Goal: Task Accomplishment & Management: Manage account settings

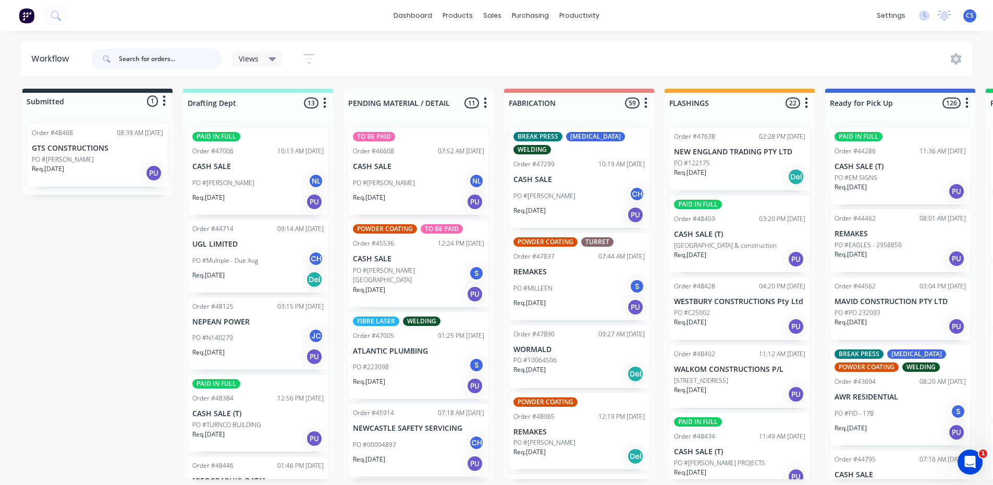
click at [134, 63] on input "text" at bounding box center [170, 59] width 103 height 21
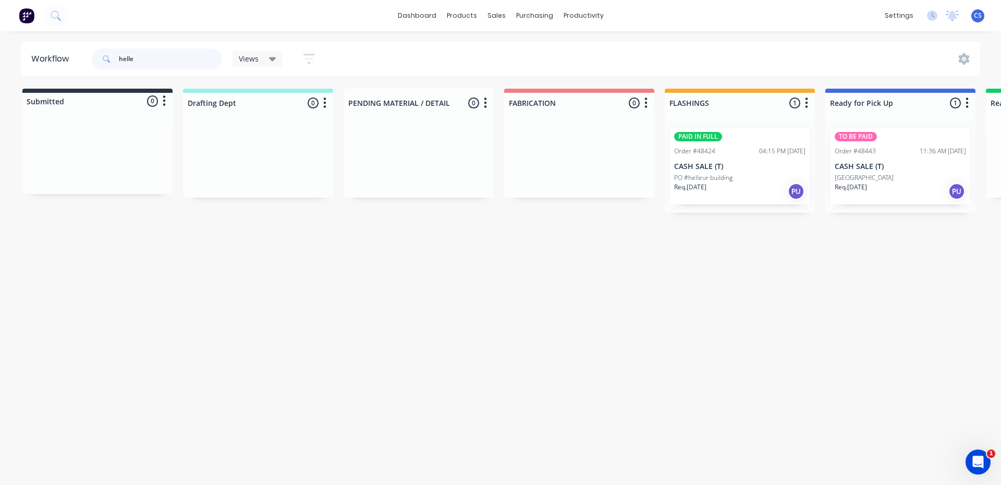
type input "helle"
click at [864, 178] on p "[GEOGRAPHIC_DATA]" at bounding box center [864, 177] width 59 height 9
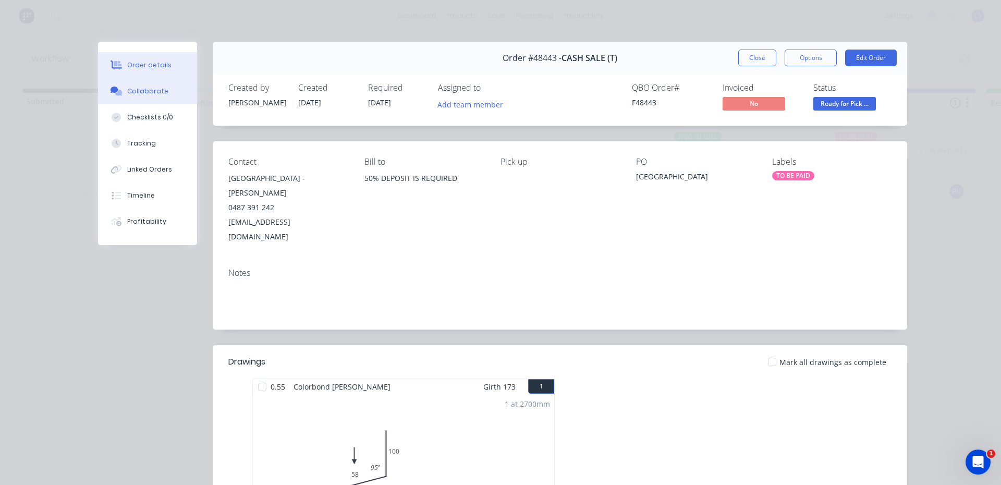
click at [149, 90] on div "Collaborate" at bounding box center [147, 91] width 41 height 9
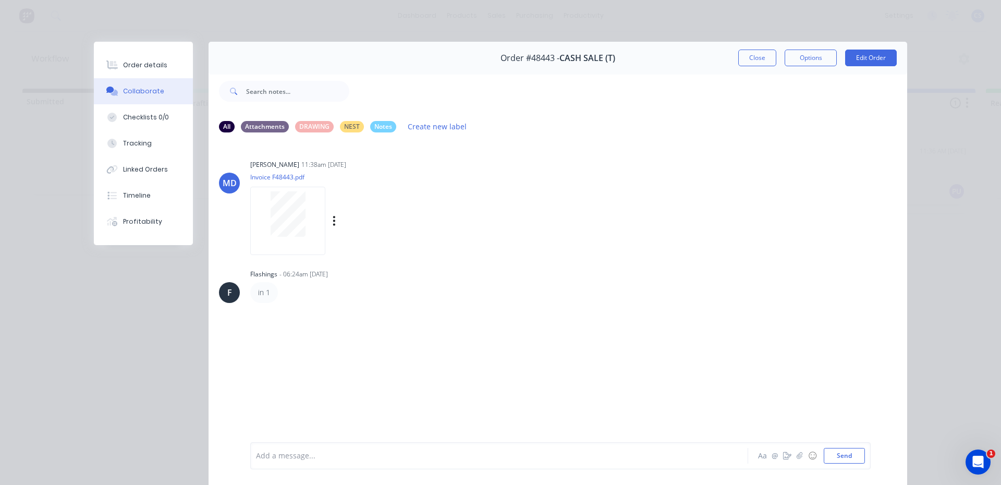
click at [260, 220] on div at bounding box center [288, 213] width 66 height 45
click at [140, 58] on button "Order details" at bounding box center [143, 65] width 99 height 26
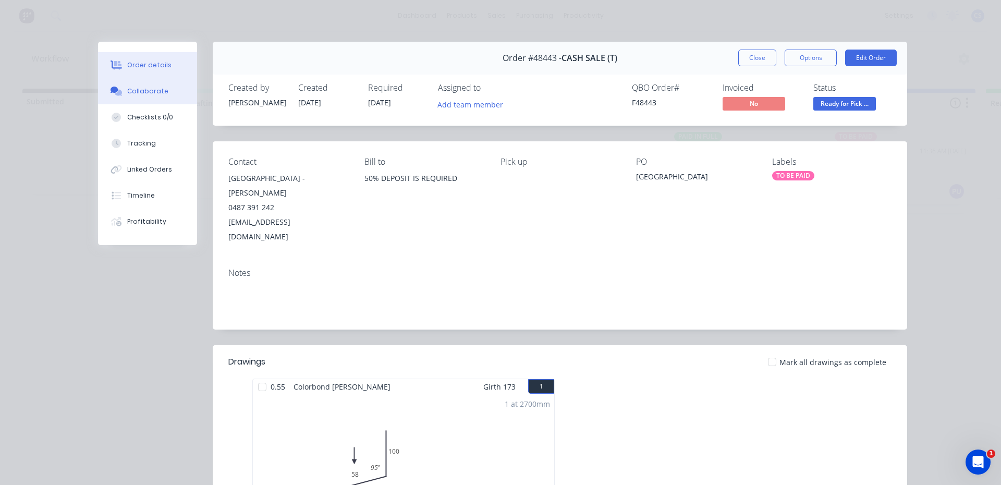
click at [137, 86] on button "Collaborate" at bounding box center [147, 91] width 99 height 26
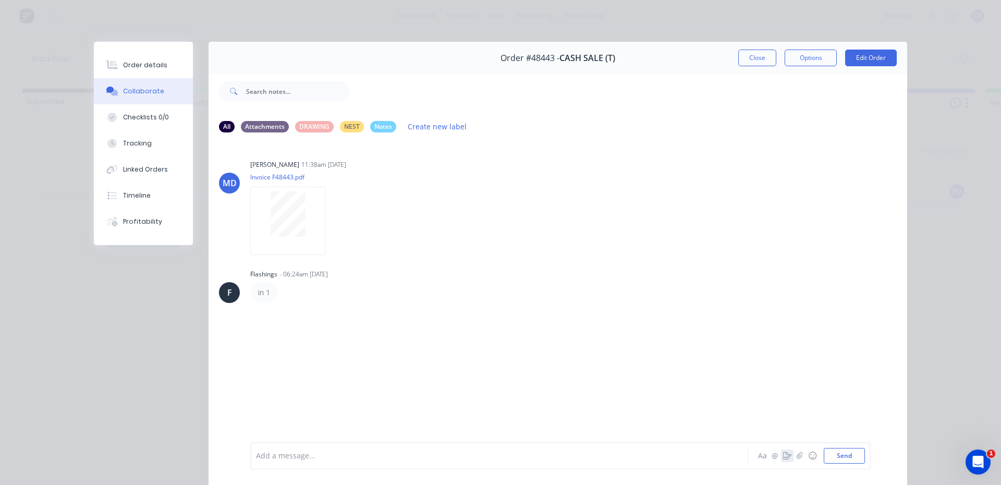
click at [783, 454] on icon "button" at bounding box center [787, 455] width 8 height 7
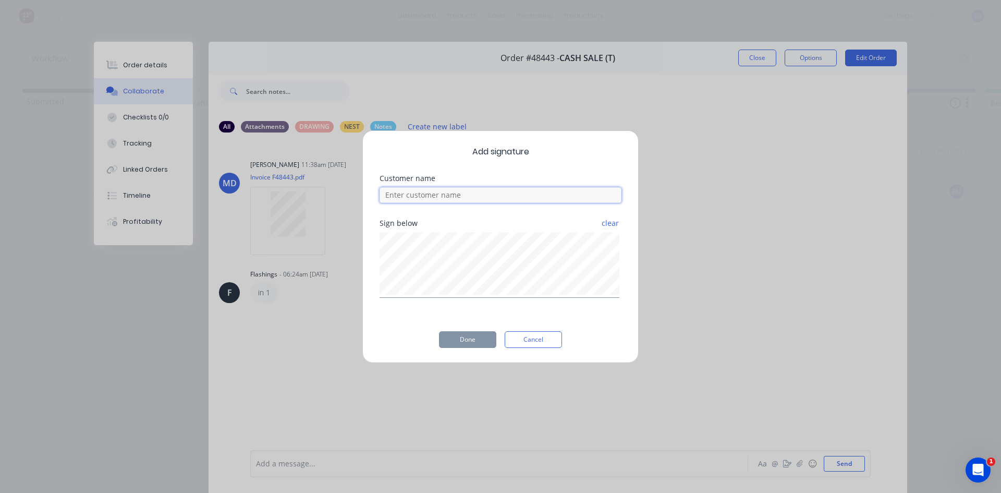
click at [476, 193] on input at bounding box center [501, 195] width 242 height 16
type input "[PERSON_NAME]"
click at [463, 344] on button "Done" at bounding box center [467, 339] width 57 height 17
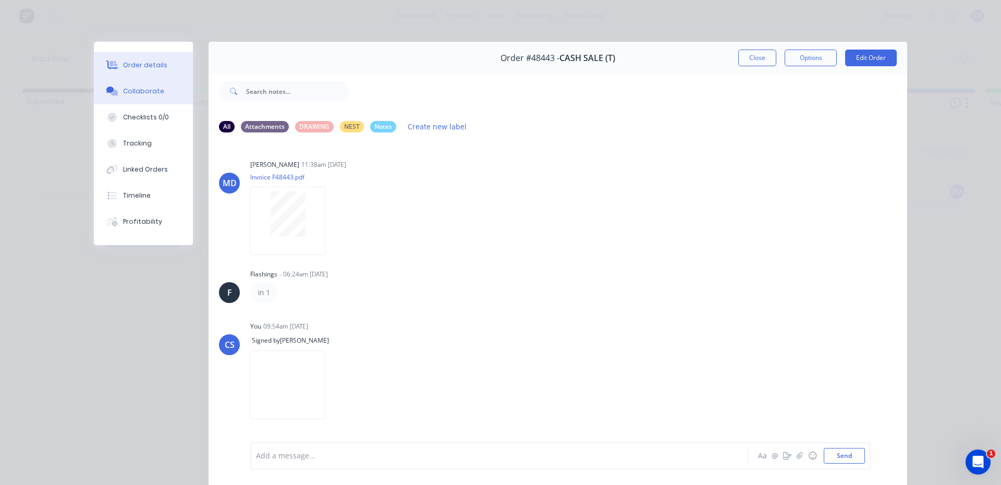
click at [159, 67] on div "Order details" at bounding box center [145, 64] width 44 height 9
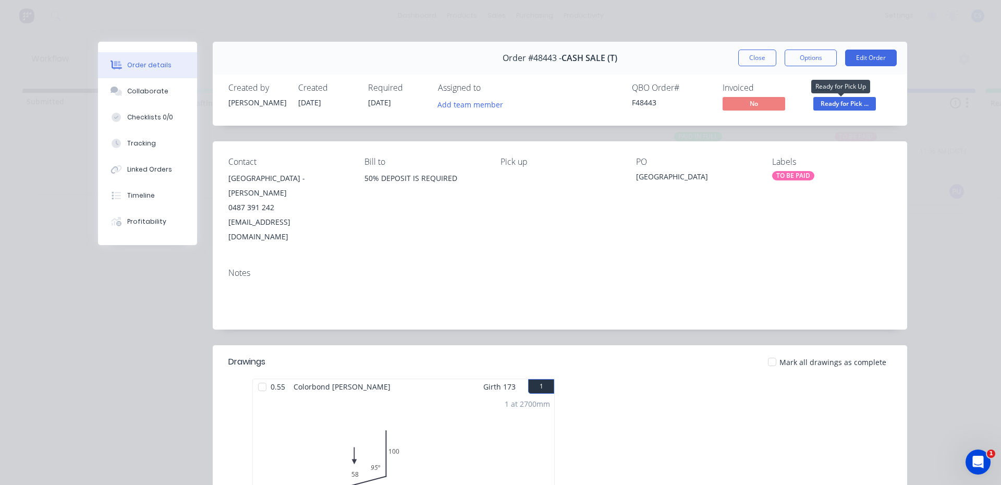
click at [826, 104] on span "Ready for Pick ..." at bounding box center [845, 103] width 63 height 13
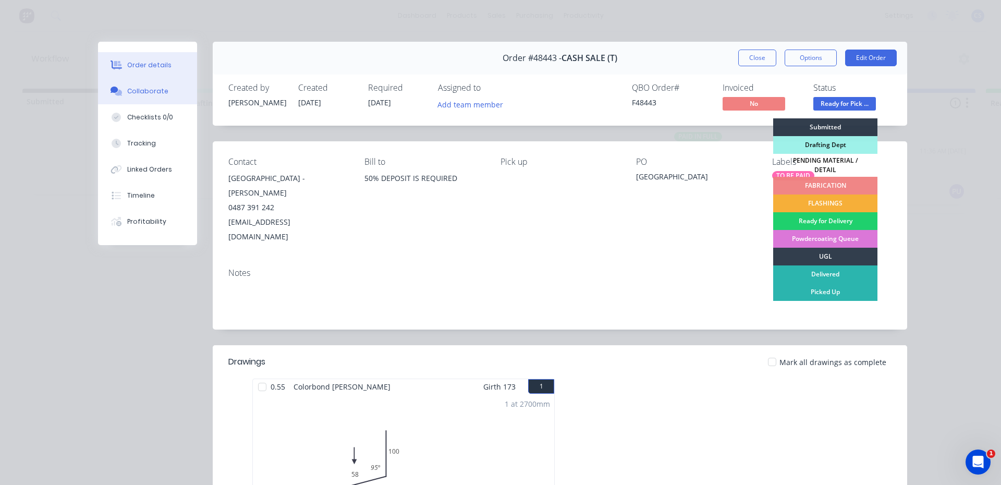
click at [122, 90] on button "Collaborate" at bounding box center [147, 91] width 99 height 26
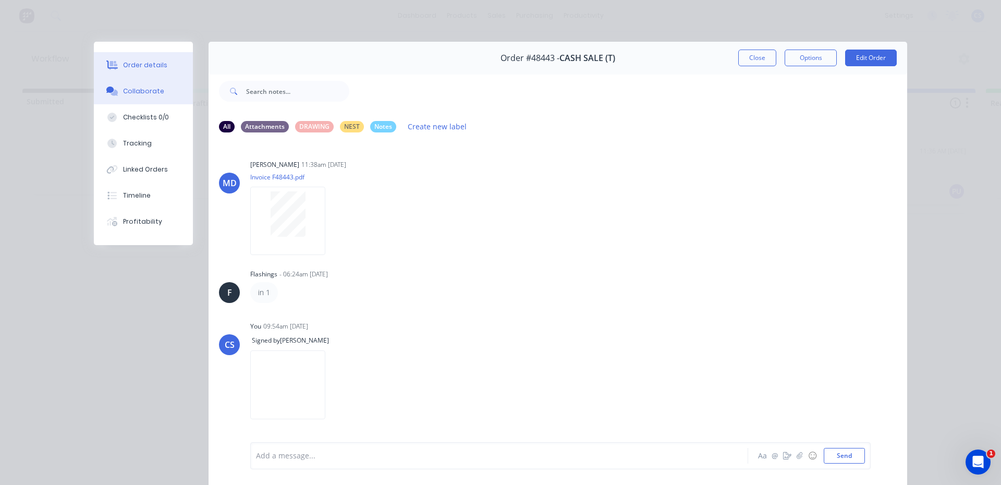
drag, startPoint x: 124, startPoint y: 62, endPoint x: 683, endPoint y: 131, distance: 563.4
click at [124, 65] on div "Order details" at bounding box center [145, 64] width 44 height 9
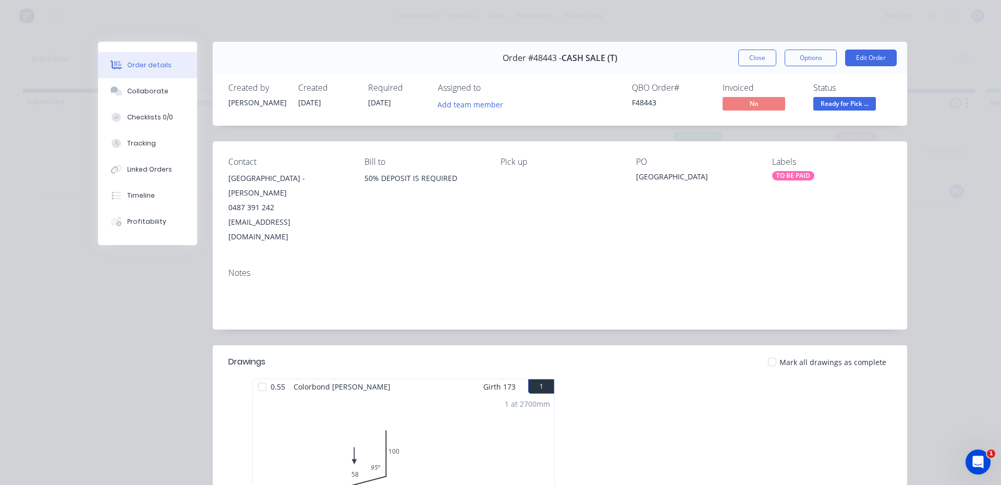
click at [849, 110] on span "Ready for Pick ..." at bounding box center [845, 103] width 63 height 13
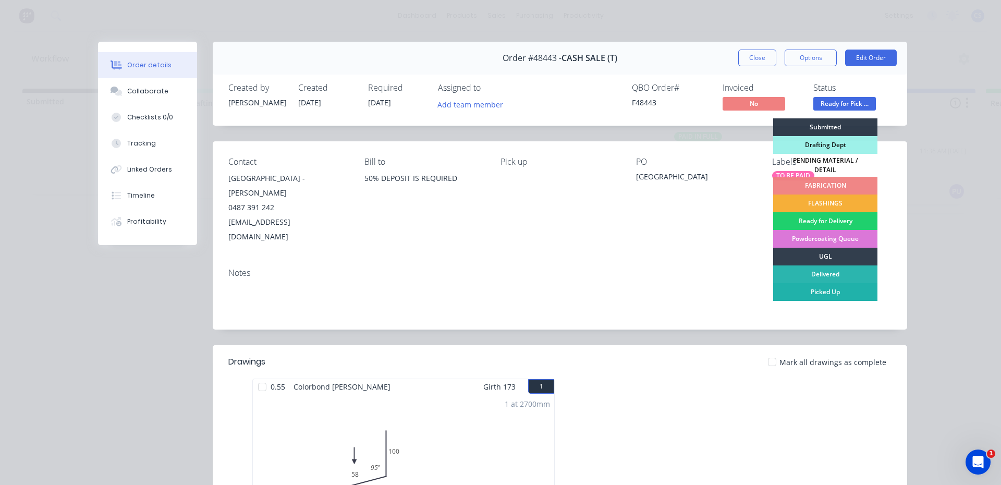
click at [825, 287] on div "Picked Up" at bounding box center [825, 292] width 104 height 18
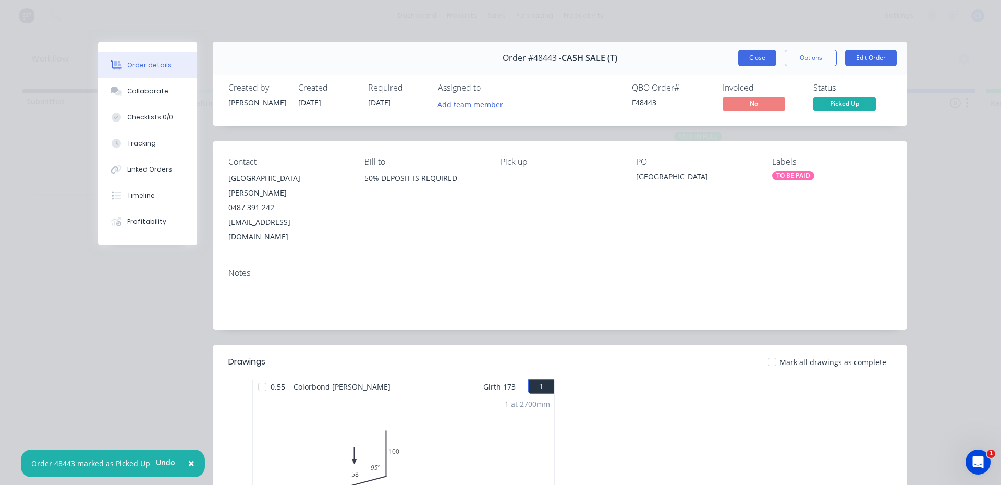
click at [752, 57] on button "Close" at bounding box center [757, 58] width 38 height 17
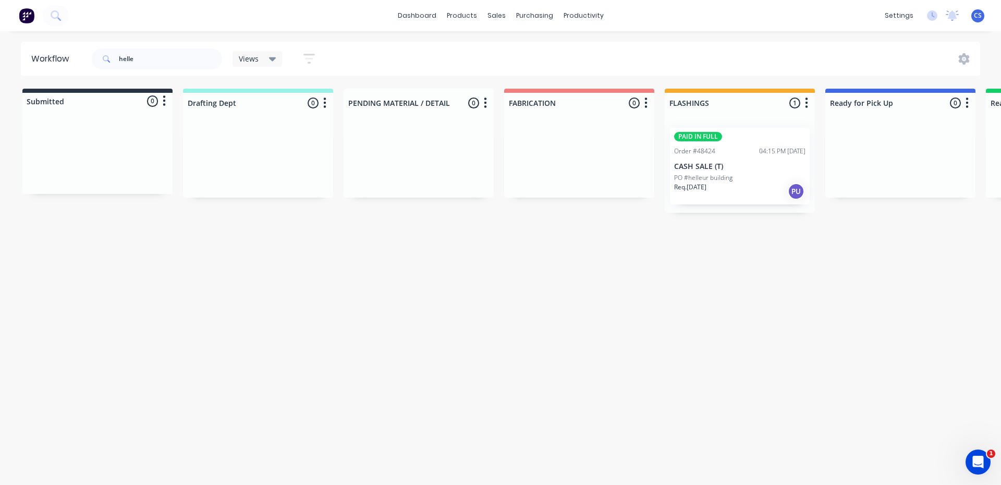
click at [721, 180] on p "PO #helleur building" at bounding box center [703, 177] width 58 height 9
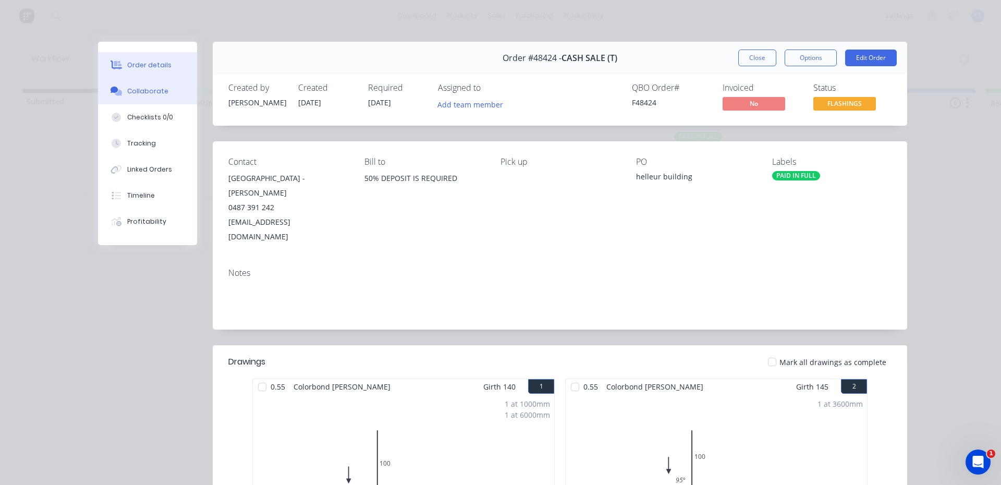
drag, startPoint x: 297, startPoint y: 321, endPoint x: 120, endPoint y: 91, distance: 289.4
click at [120, 91] on button "Collaborate" at bounding box center [147, 91] width 99 height 26
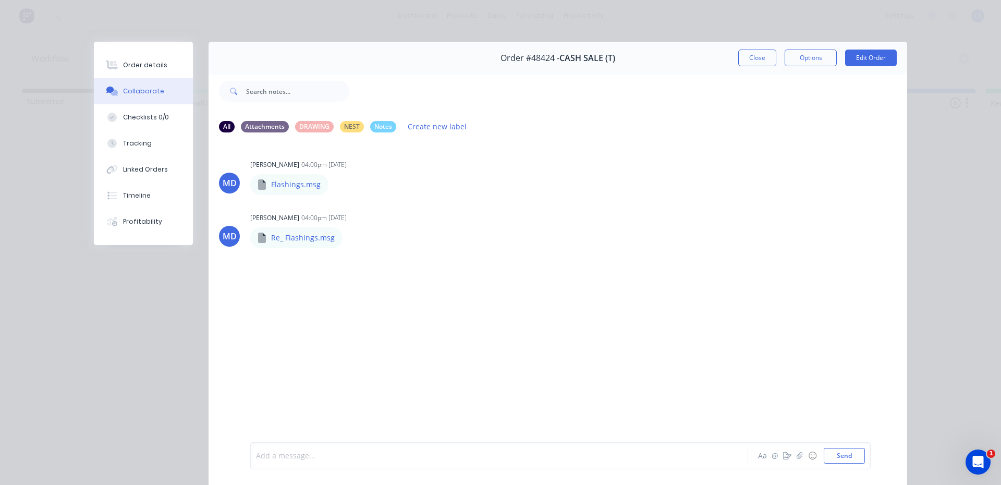
click at [314, 454] on div at bounding box center [485, 456] width 456 height 11
click at [163, 60] on button "Order details" at bounding box center [143, 65] width 99 height 26
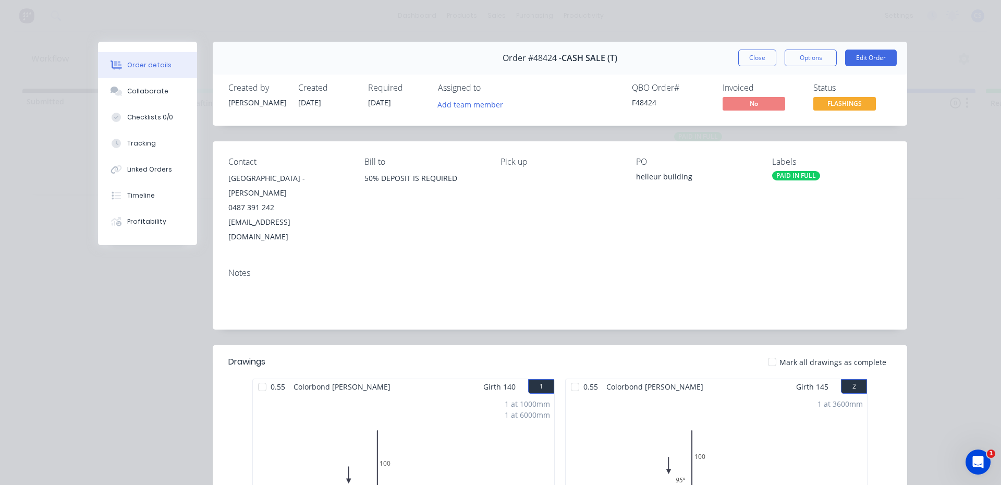
click at [854, 107] on span "FLASHINGS" at bounding box center [845, 103] width 63 height 13
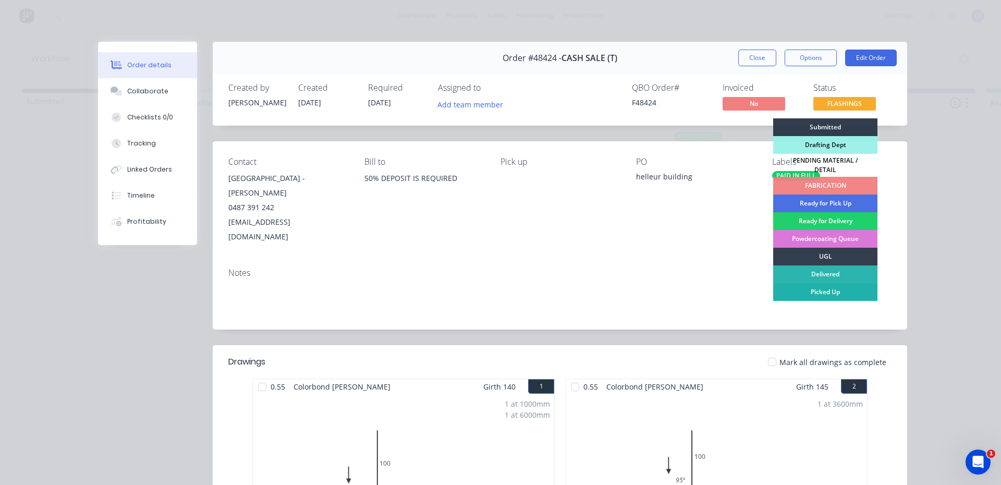
click at [837, 285] on div "Picked Up" at bounding box center [825, 292] width 104 height 18
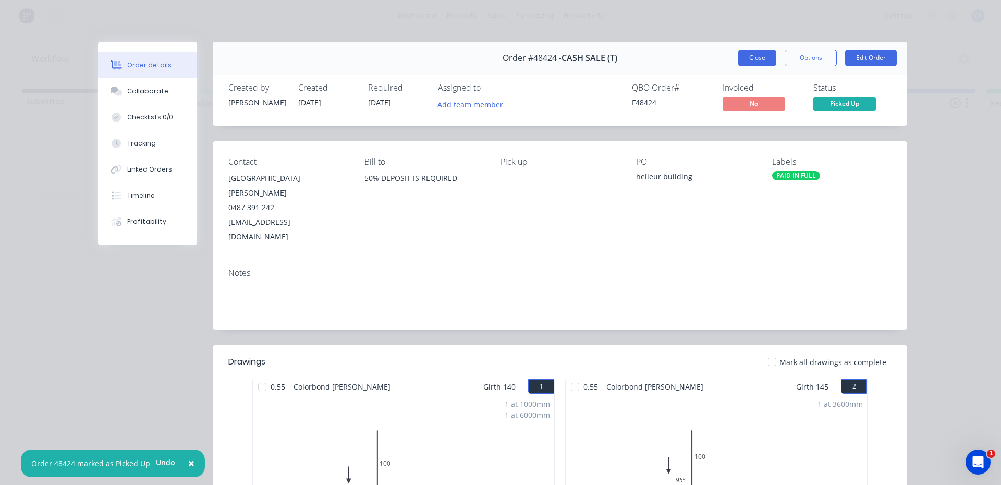
click at [761, 65] on button "Close" at bounding box center [757, 58] width 38 height 17
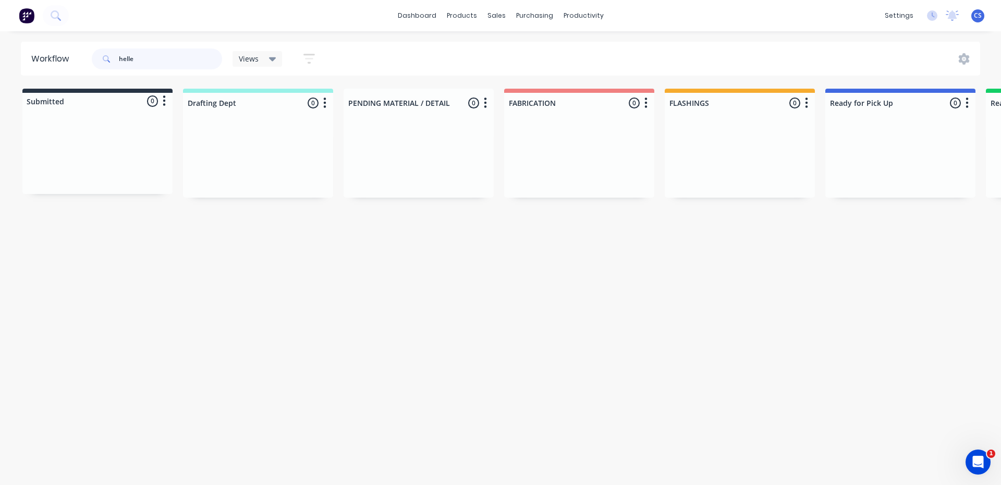
drag, startPoint x: 147, startPoint y: 58, endPoint x: 41, endPoint y: 74, distance: 106.5
click at [42, 74] on header "Workflow helle Views Save new view None (Default) edit [PERSON_NAME] edit [PERS…" at bounding box center [501, 59] width 960 height 34
type input "[PERSON_NAME]"
click at [894, 184] on div "PO #[PERSON_NAME] NL" at bounding box center [900, 183] width 131 height 20
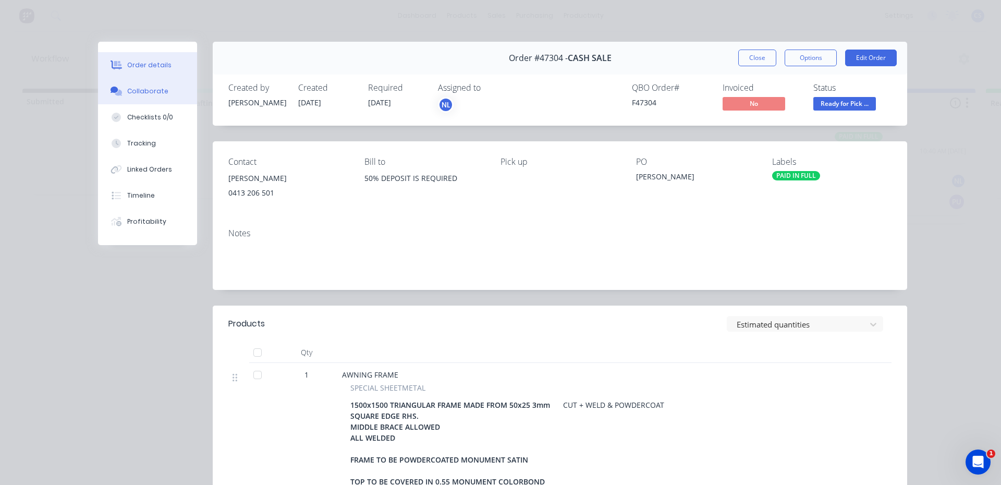
click at [137, 95] on div "Collaborate" at bounding box center [147, 91] width 41 height 9
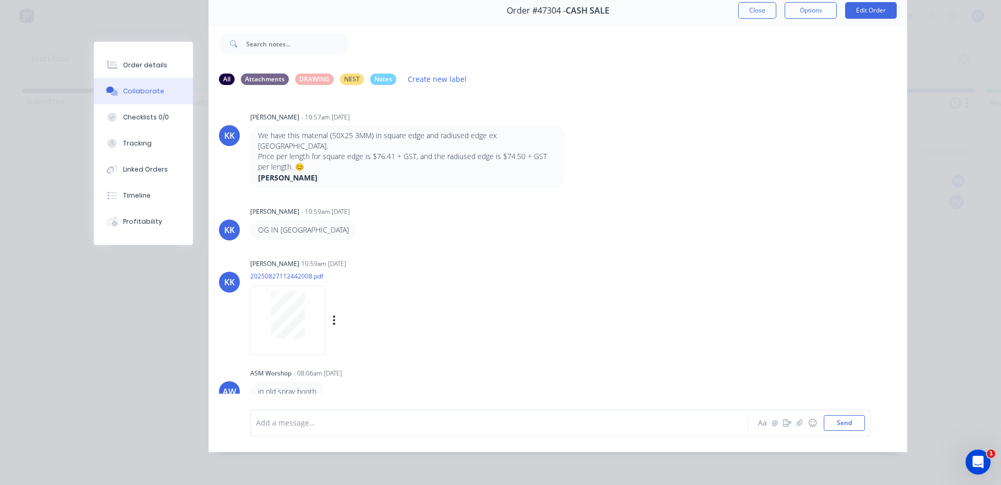
scroll to position [55, 0]
click at [290, 423] on div at bounding box center [485, 422] width 456 height 11
click at [784, 420] on icon "button" at bounding box center [787, 422] width 8 height 7
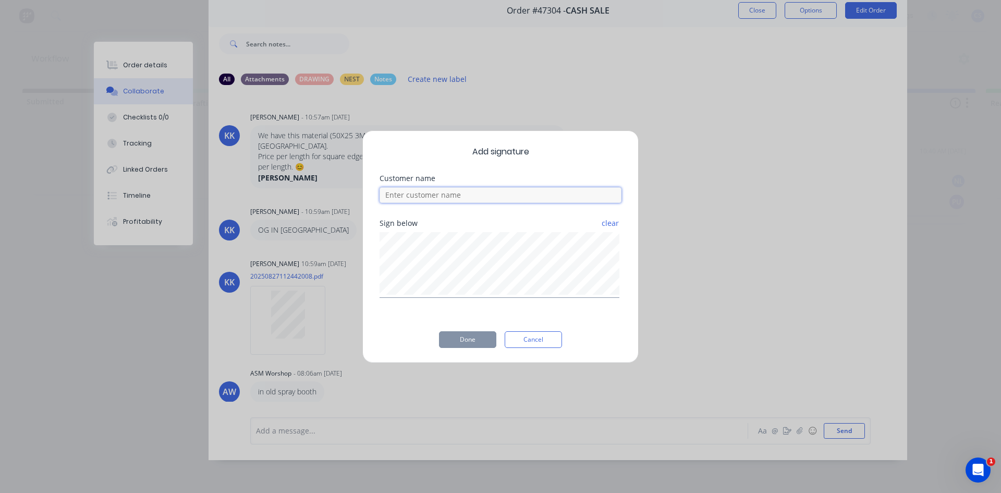
click at [437, 196] on input at bounding box center [501, 195] width 242 height 16
type input "[PERSON_NAME]"
click at [476, 333] on button "Done" at bounding box center [467, 339] width 57 height 17
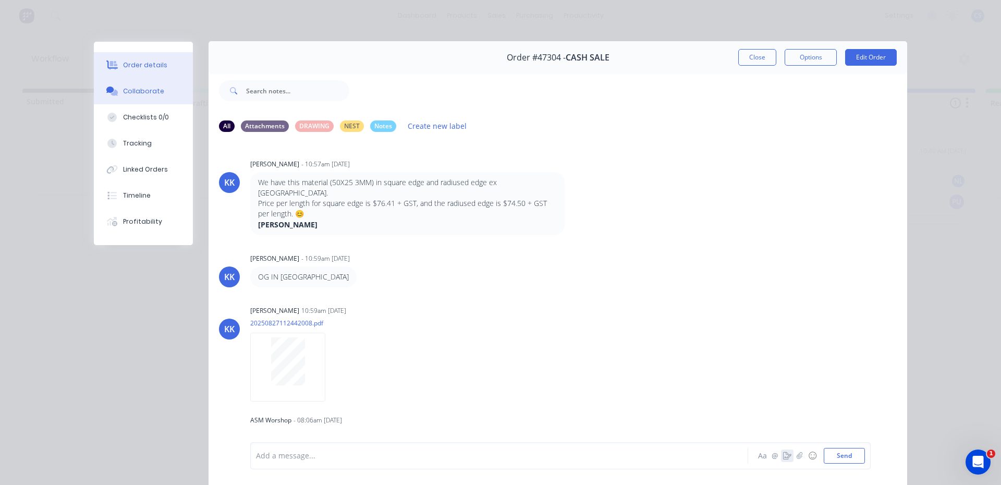
scroll to position [0, 0]
click at [127, 67] on div "Order details" at bounding box center [145, 64] width 44 height 9
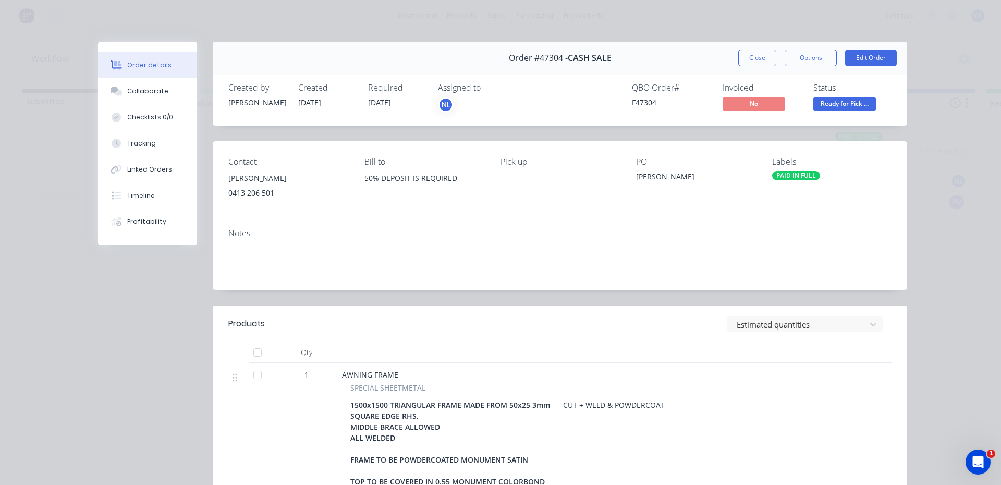
click at [794, 172] on div "PAID IN FULL" at bounding box center [796, 175] width 48 height 9
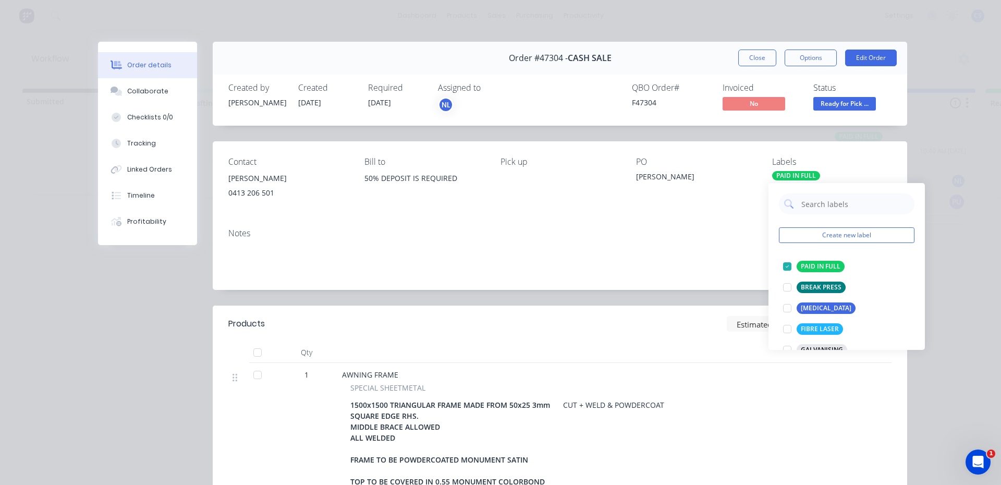
click at [842, 98] on span "Ready for Pick ..." at bounding box center [845, 103] width 63 height 13
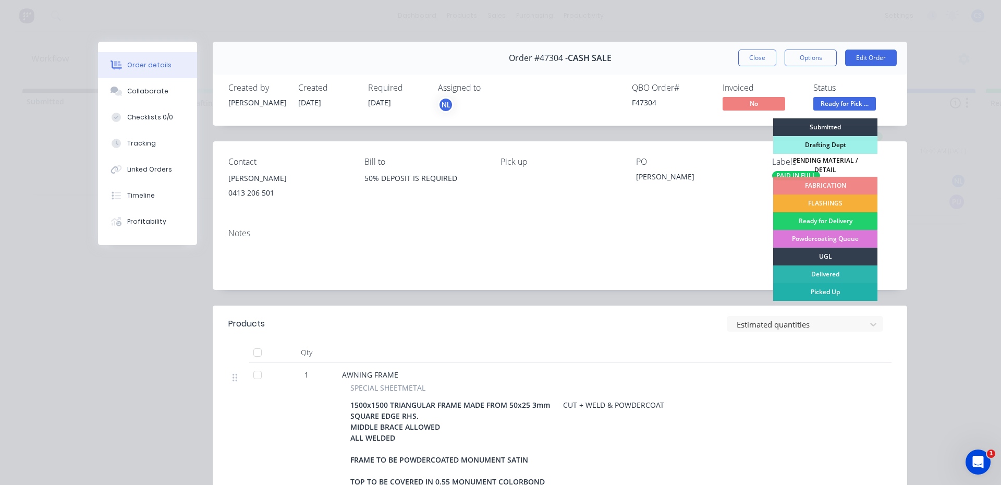
click at [820, 285] on div "Picked Up" at bounding box center [825, 292] width 104 height 18
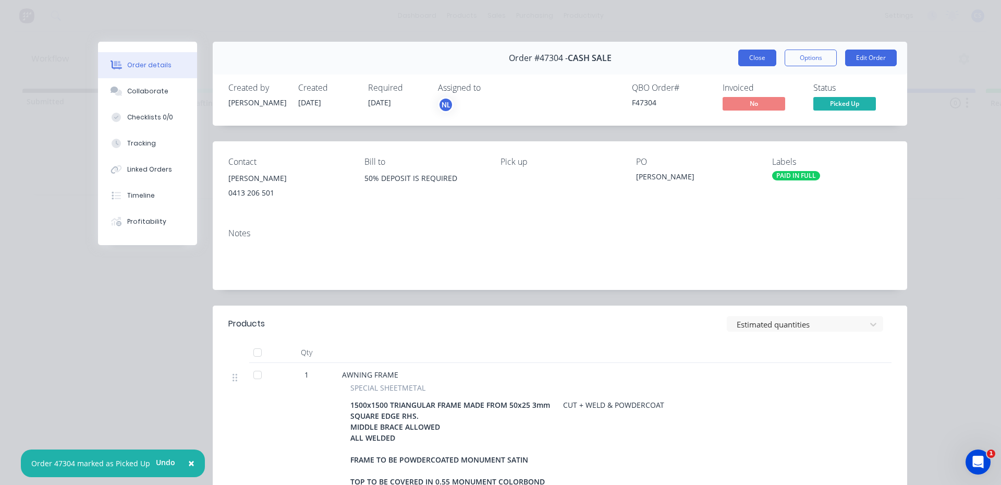
click at [746, 65] on button "Close" at bounding box center [757, 58] width 38 height 17
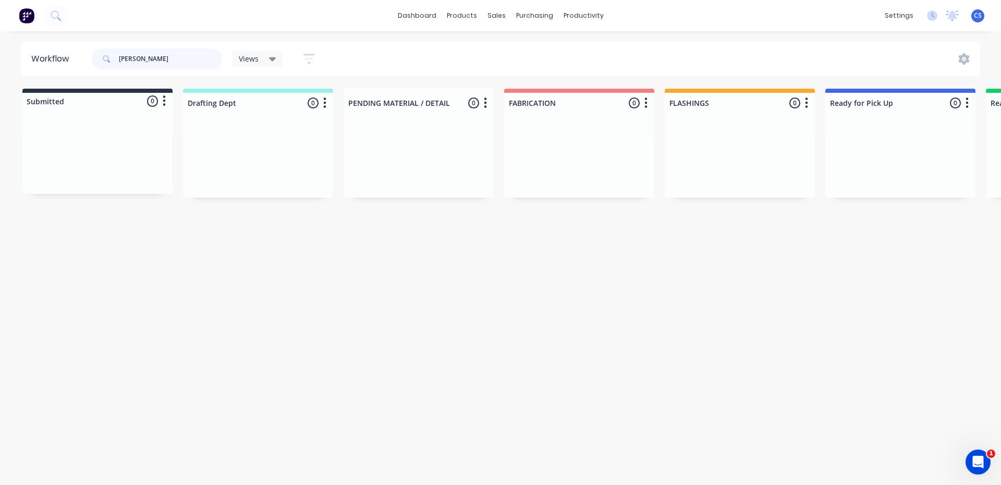
drag, startPoint x: 141, startPoint y: 55, endPoint x: 105, endPoint y: 50, distance: 36.9
click at [105, 50] on div "[PERSON_NAME]" at bounding box center [157, 59] width 130 height 21
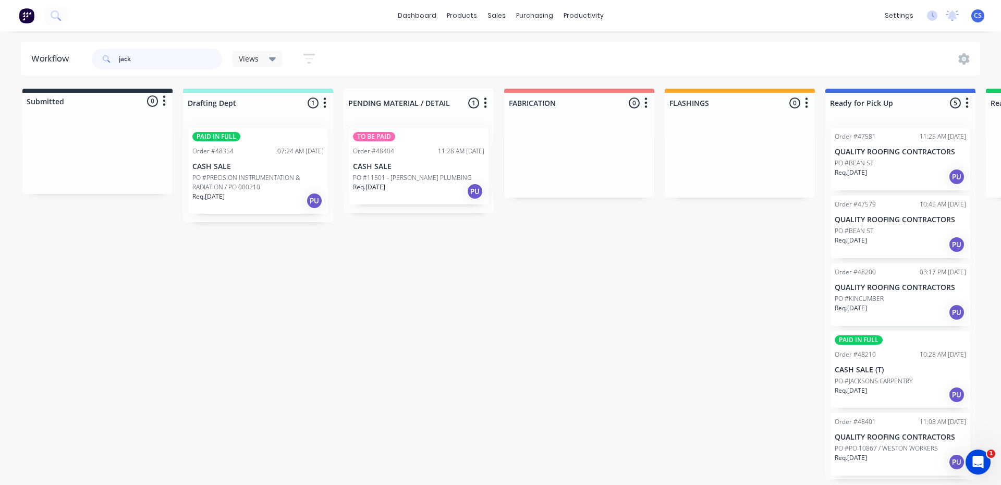
type input "jack"
click at [900, 386] on div "Req. [DATE] PU" at bounding box center [900, 395] width 131 height 18
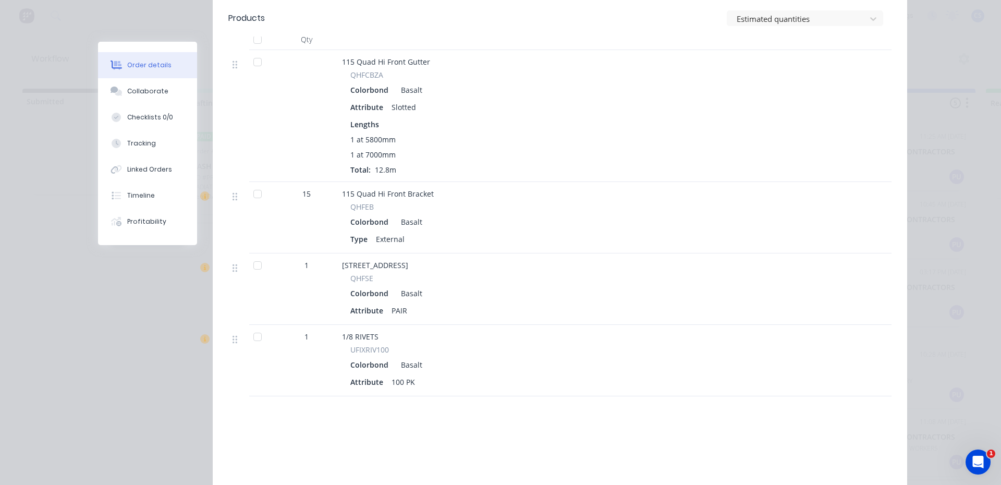
scroll to position [430, 0]
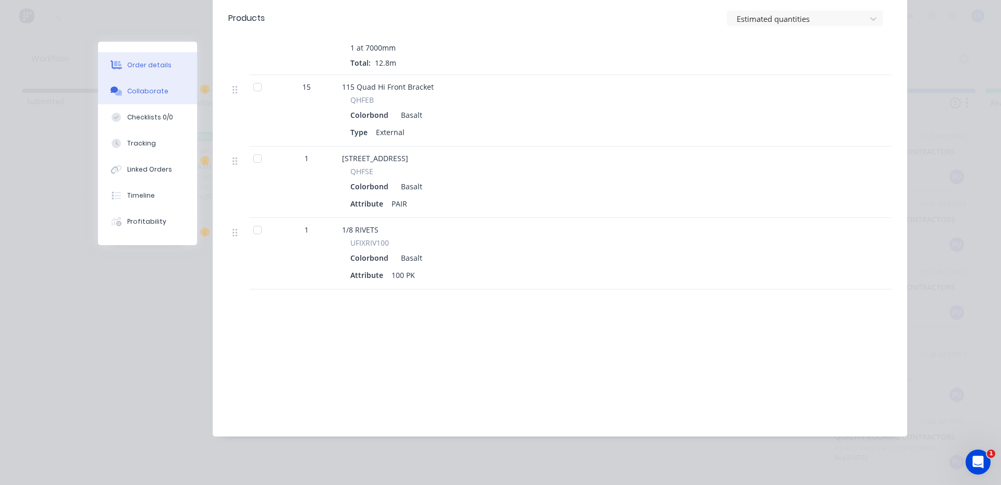
click at [159, 87] on div "Collaborate" at bounding box center [147, 91] width 41 height 9
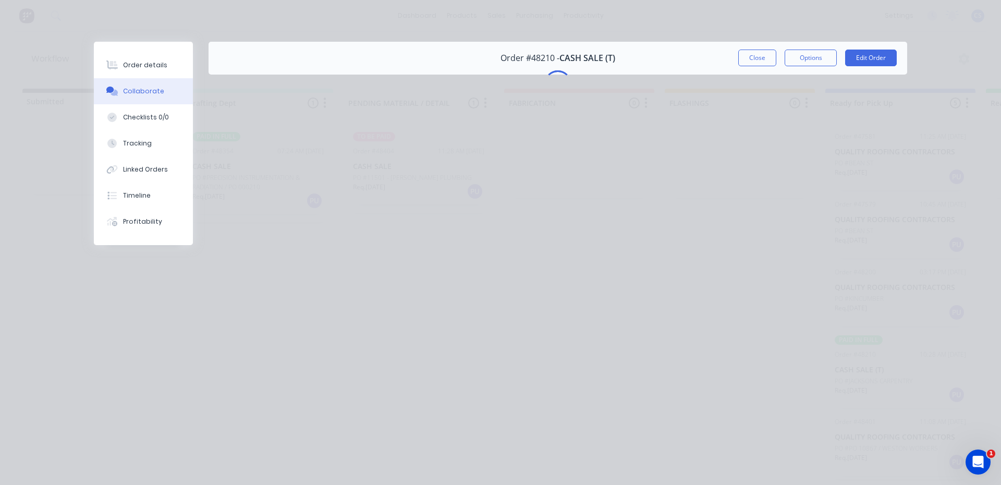
scroll to position [0, 0]
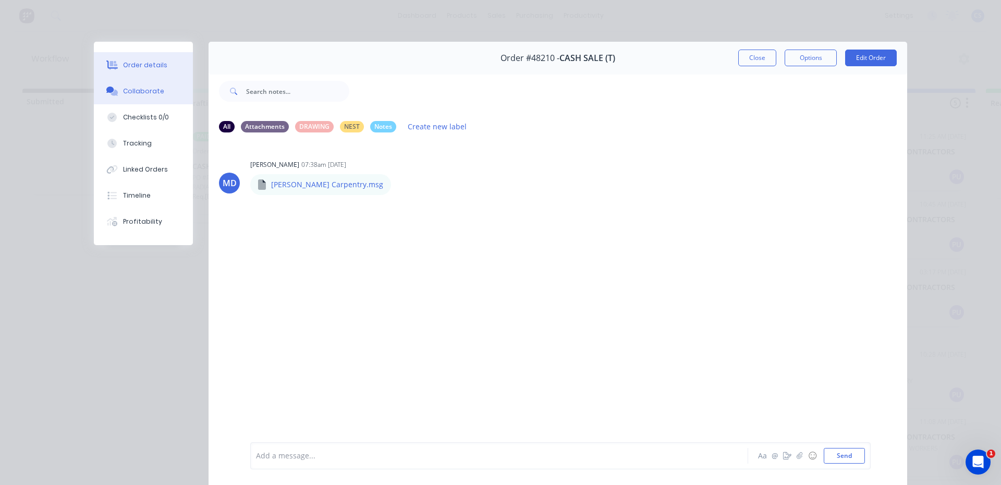
click at [123, 61] on div "Order details" at bounding box center [145, 64] width 44 height 9
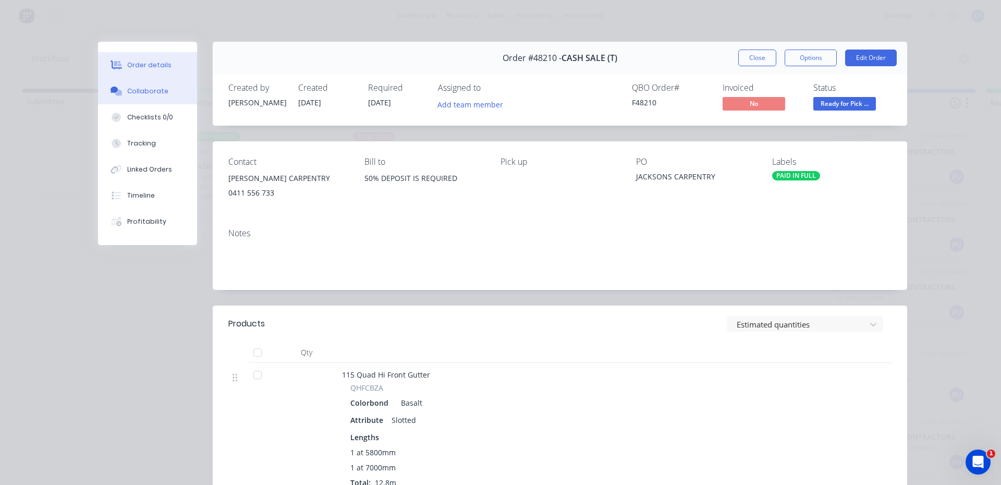
click at [128, 90] on div "Collaborate" at bounding box center [147, 91] width 41 height 9
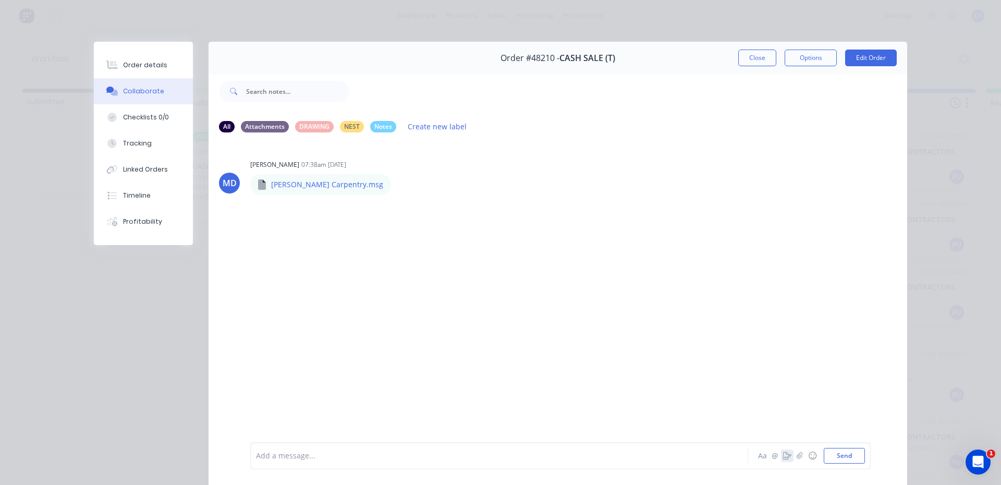
click at [785, 456] on icon "button" at bounding box center [787, 455] width 8 height 7
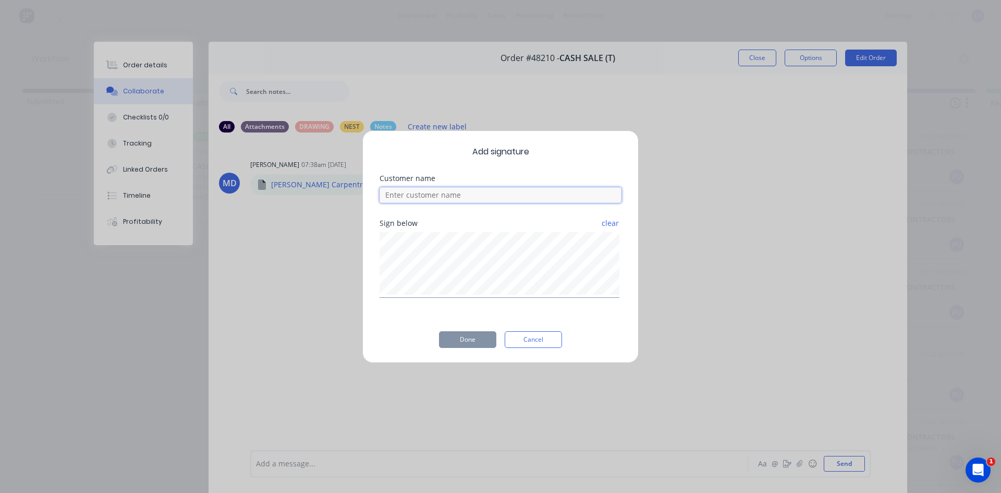
click at [474, 195] on input at bounding box center [501, 195] width 242 height 16
type input "[PERSON_NAME]"
click at [456, 333] on button "Done" at bounding box center [467, 339] width 57 height 17
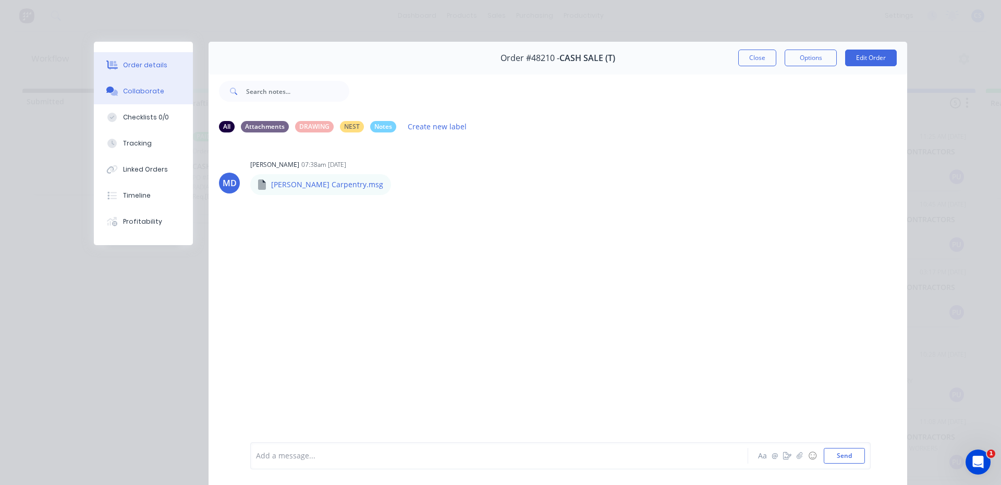
click at [155, 57] on button "Order details" at bounding box center [143, 65] width 99 height 26
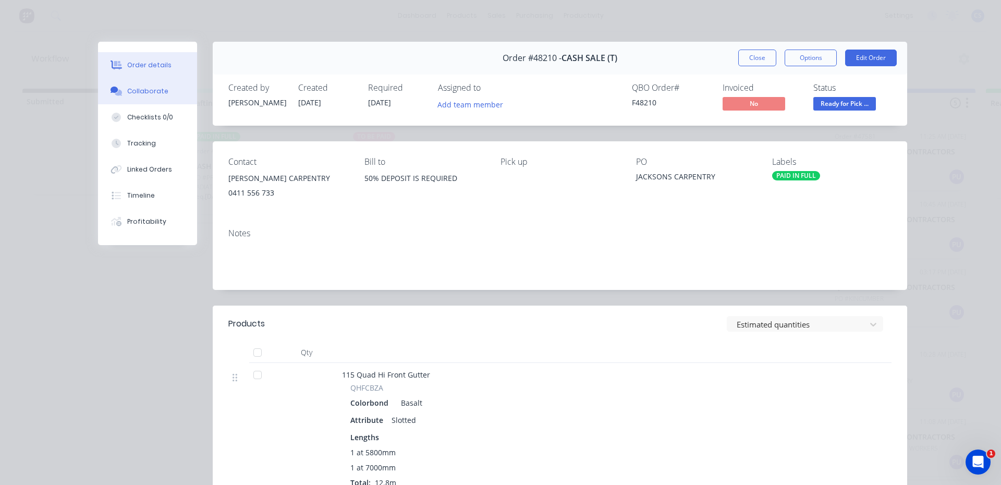
click at [115, 89] on icon at bounding box center [117, 91] width 12 height 9
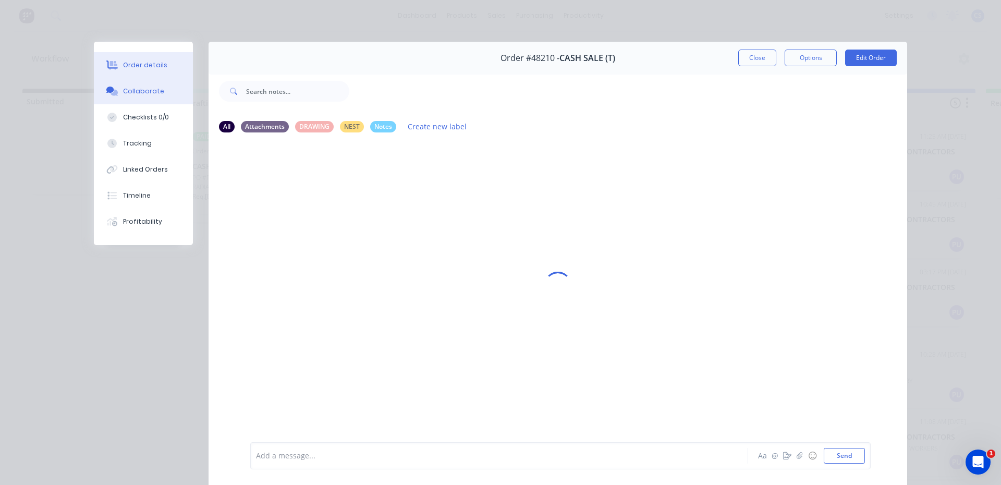
click at [143, 67] on div "Order details" at bounding box center [145, 64] width 44 height 9
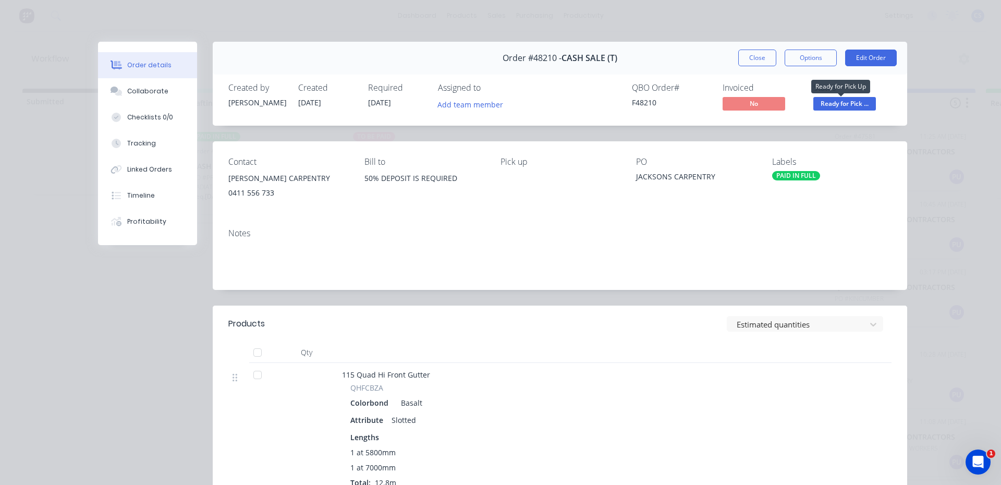
click at [856, 109] on span "Ready for Pick ..." at bounding box center [845, 103] width 63 height 13
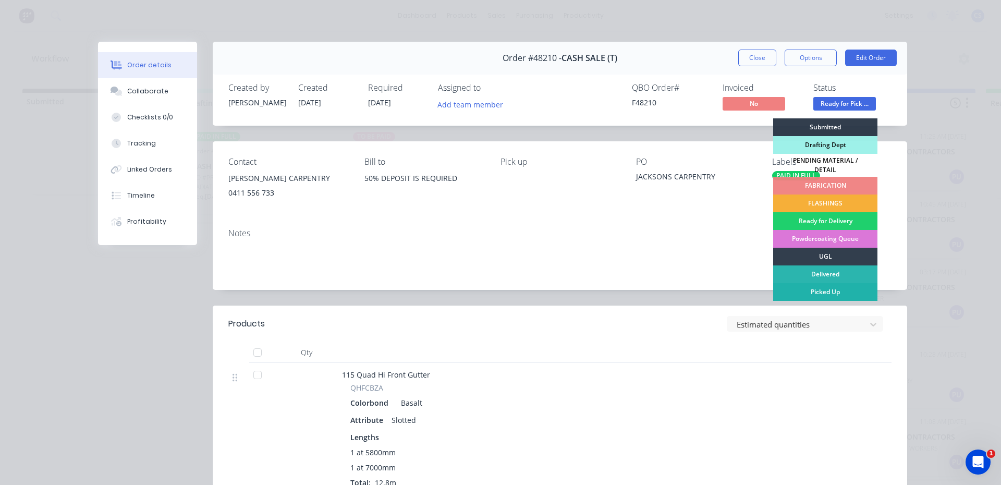
click at [807, 292] on div "Picked Up" at bounding box center [825, 292] width 104 height 18
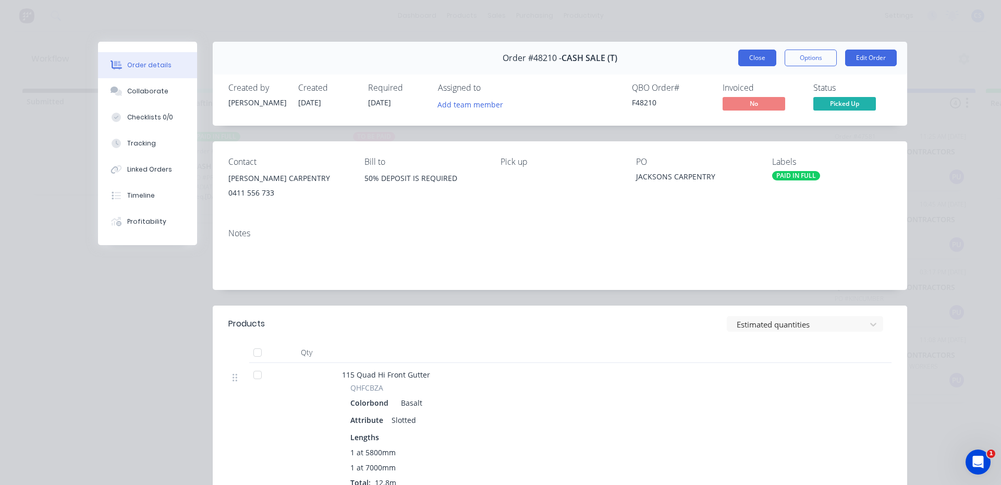
click at [752, 58] on button "Close" at bounding box center [757, 58] width 38 height 17
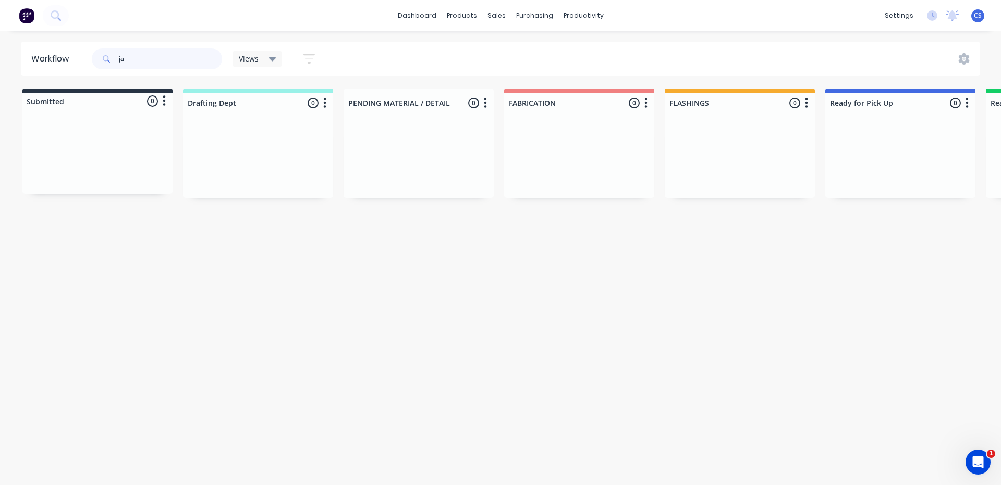
type input "j"
type input "pgsr"
click at [882, 184] on p "PO #POPG10269" at bounding box center [859, 182] width 49 height 9
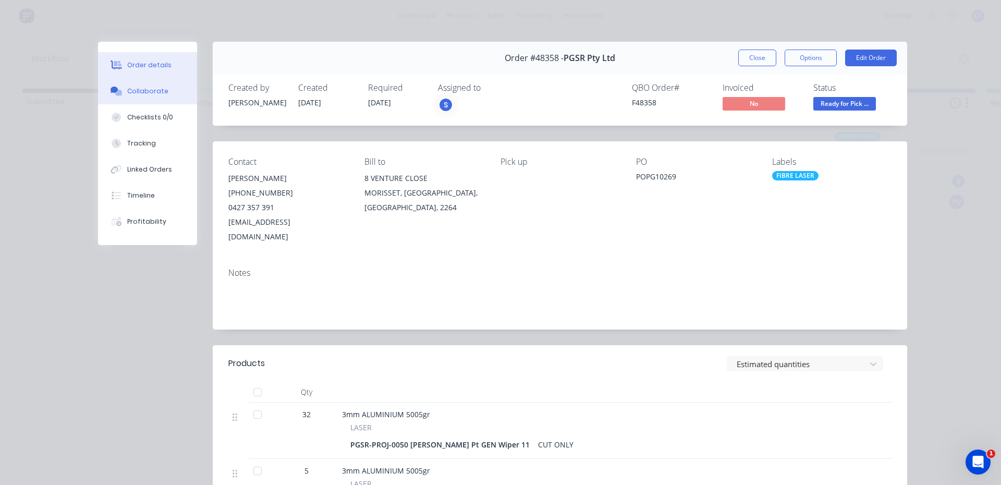
click at [135, 87] on div "Collaborate" at bounding box center [147, 91] width 41 height 9
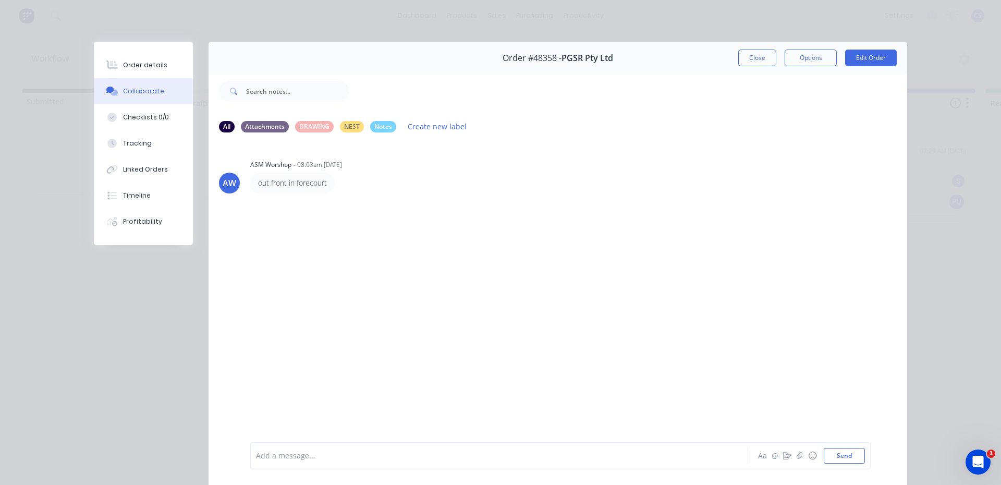
click at [787, 464] on div "Add a message... Aa @ ☺ Send" at bounding box center [560, 455] width 621 height 27
click at [784, 459] on icon "button" at bounding box center [787, 455] width 8 height 7
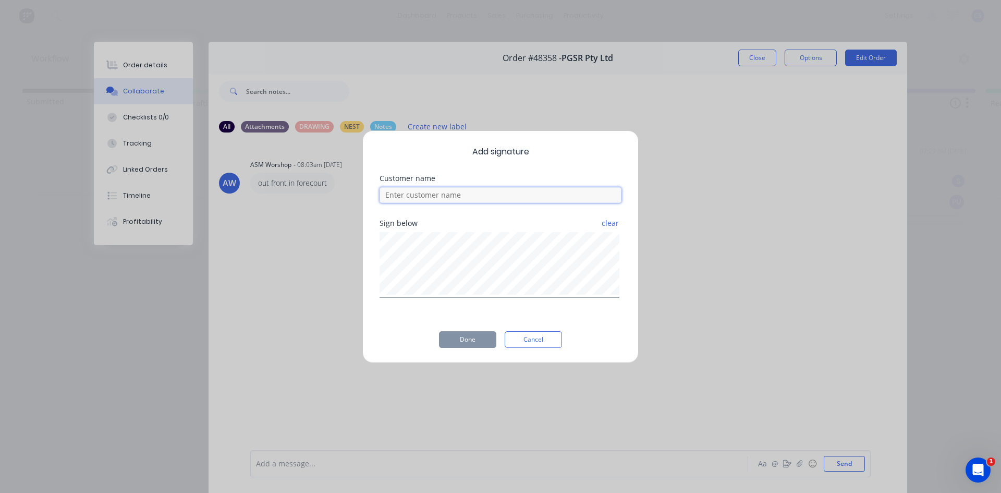
click at [471, 191] on input at bounding box center [501, 195] width 242 height 16
type input "[PERSON_NAME]"
click at [475, 338] on button "Done" at bounding box center [467, 339] width 57 height 17
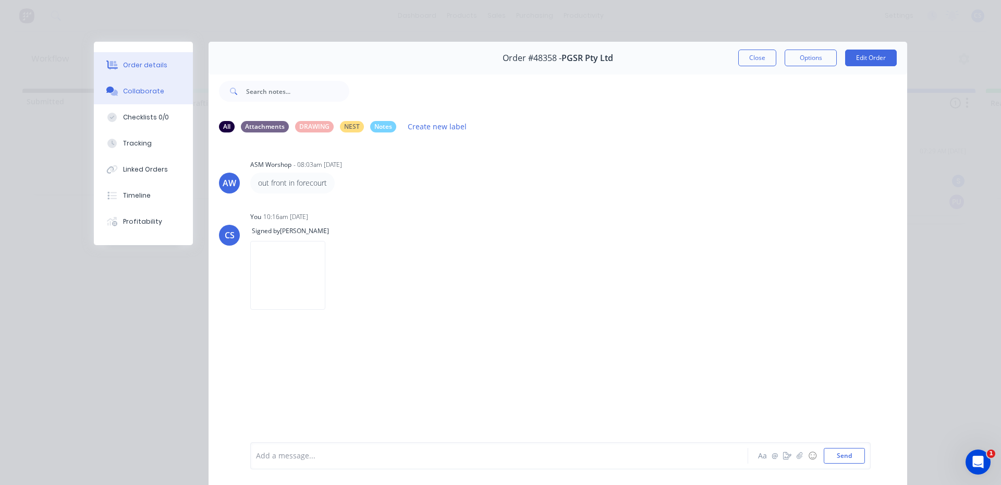
click at [137, 57] on button "Order details" at bounding box center [143, 65] width 99 height 26
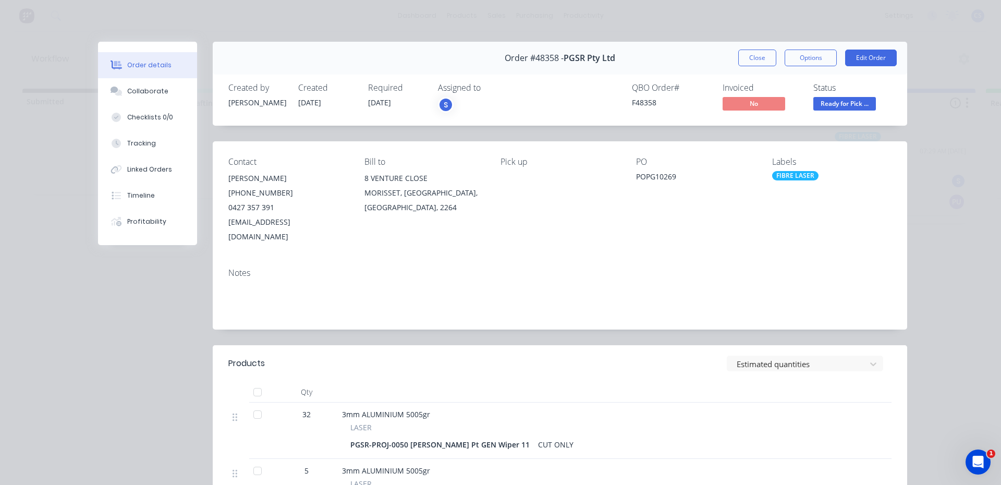
drag, startPoint x: 820, startPoint y: 55, endPoint x: 805, endPoint y: 68, distance: 20.7
click at [819, 57] on button "Options" at bounding box center [811, 58] width 52 height 17
click at [777, 128] on div "Delivery Docket" at bounding box center [782, 126] width 91 height 15
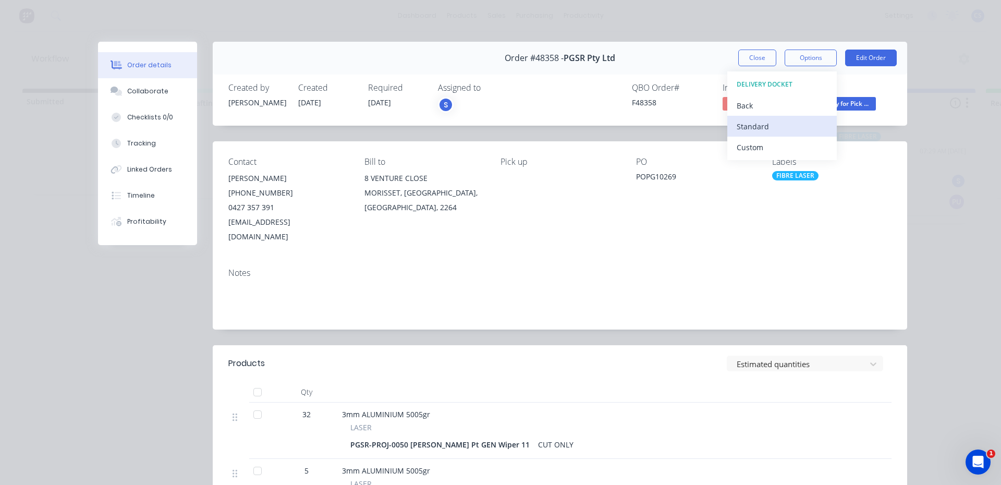
click at [782, 128] on div "Standard" at bounding box center [782, 126] width 91 height 15
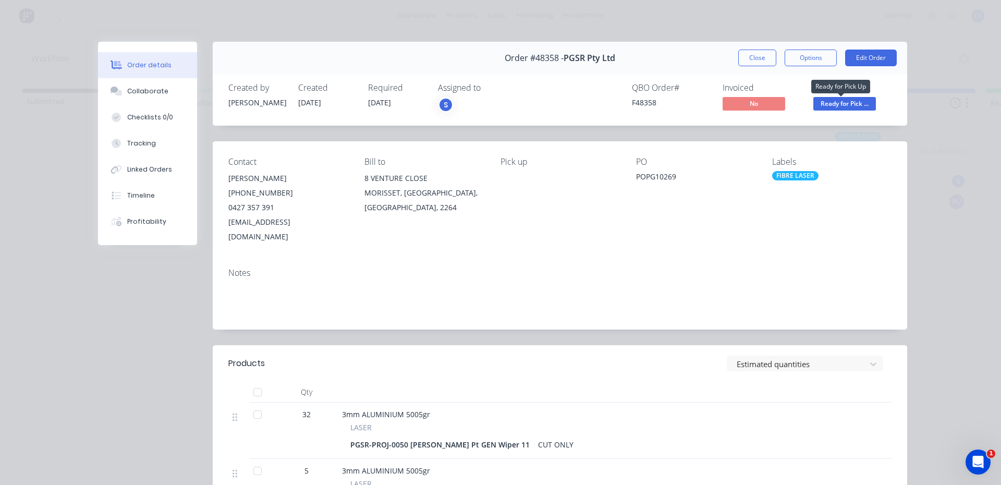
click at [856, 106] on span "Ready for Pick ..." at bounding box center [845, 103] width 63 height 13
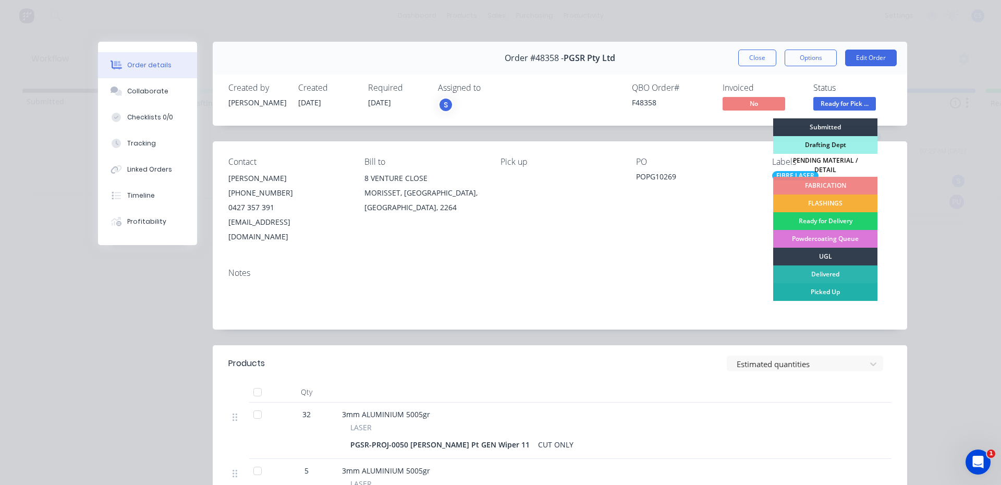
click at [819, 291] on div "Picked Up" at bounding box center [825, 292] width 104 height 18
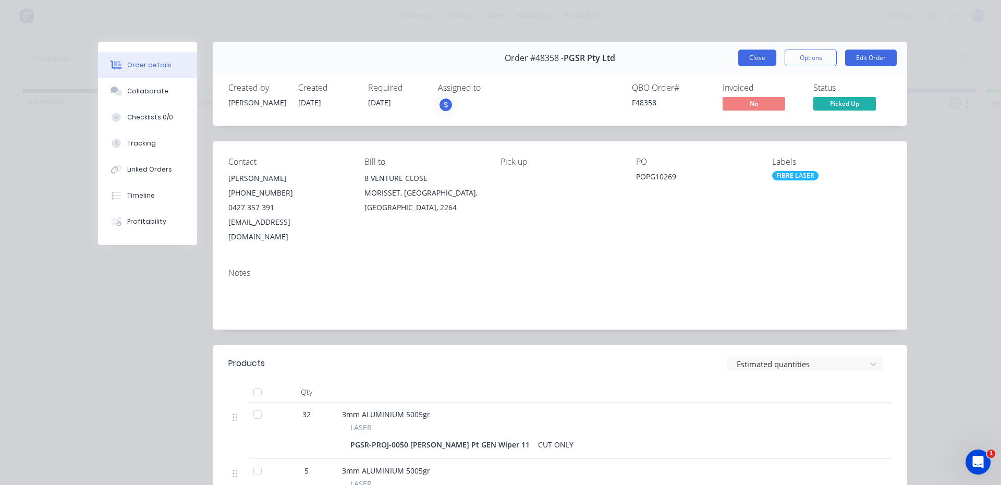
click at [756, 62] on button "Close" at bounding box center [757, 58] width 38 height 17
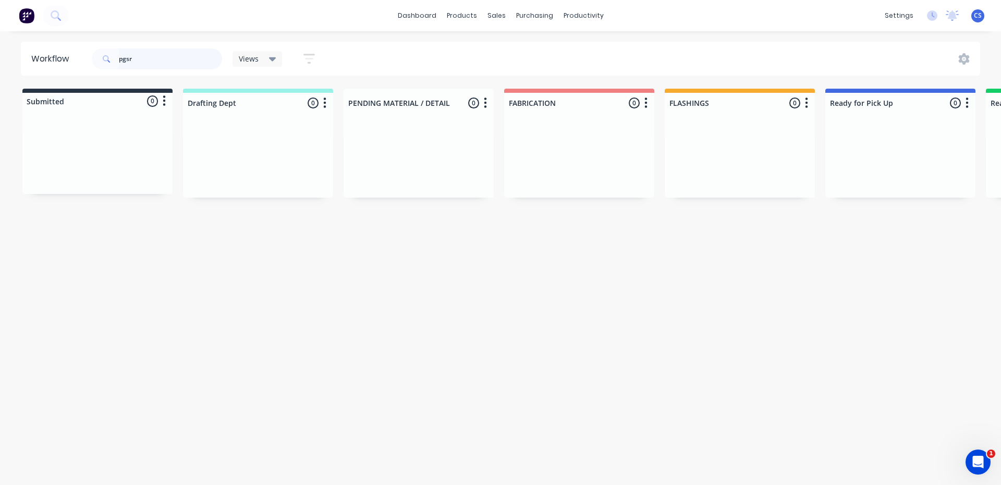
drag, startPoint x: 142, startPoint y: 53, endPoint x: 113, endPoint y: 54, distance: 29.7
click at [113, 54] on div "pgsr" at bounding box center [157, 59] width 130 height 21
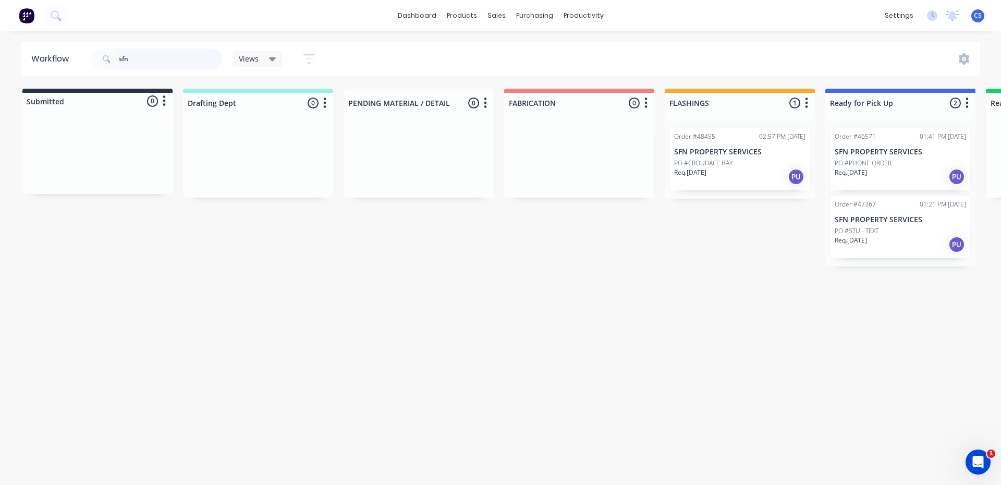
type input "sfn"
click at [696, 168] on p "Req. [DATE]" at bounding box center [690, 172] width 32 height 9
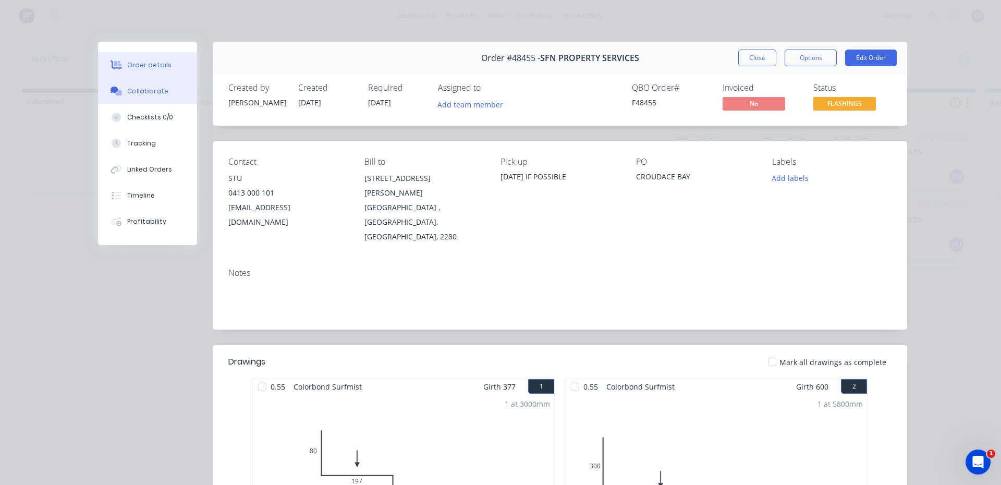
click at [166, 93] on button "Collaborate" at bounding box center [147, 91] width 99 height 26
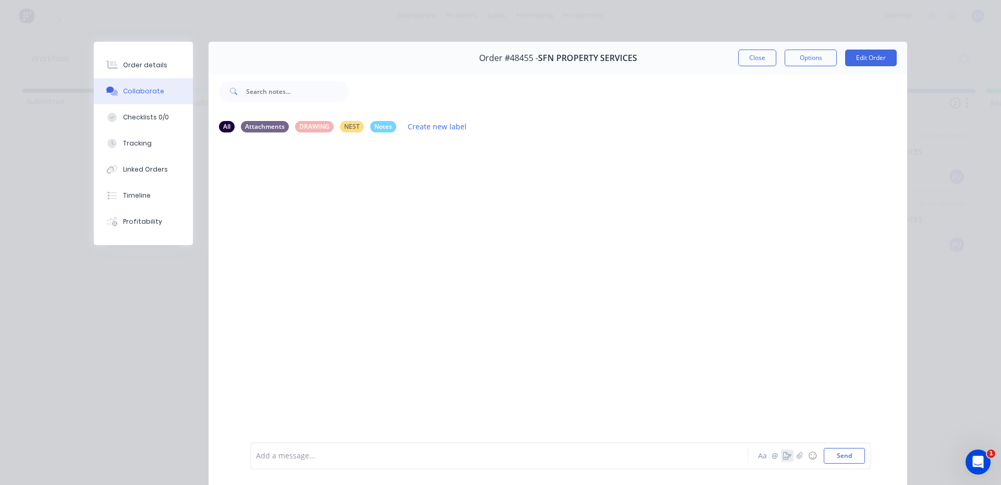
click at [784, 453] on icon "button" at bounding box center [787, 455] width 8 height 7
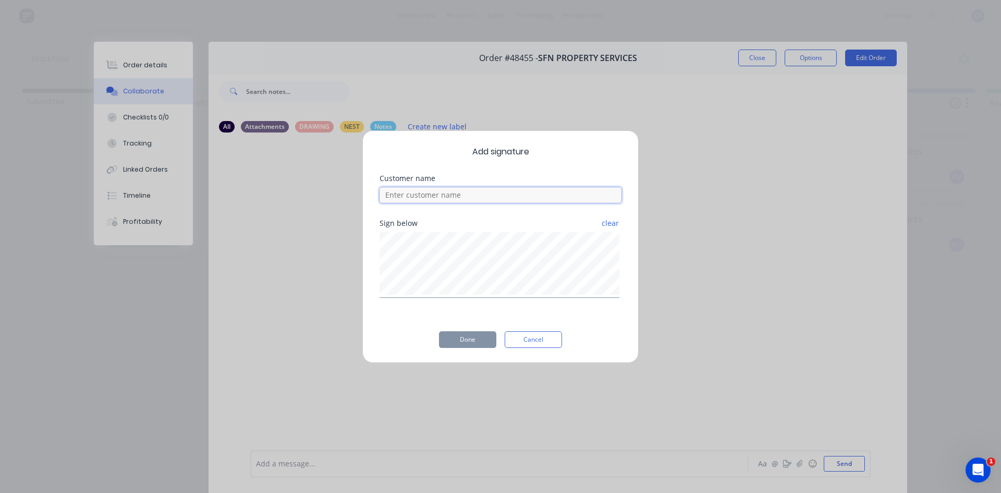
click at [492, 196] on input at bounding box center [501, 195] width 242 height 16
type input "stu"
click at [468, 345] on button "Done" at bounding box center [467, 339] width 57 height 17
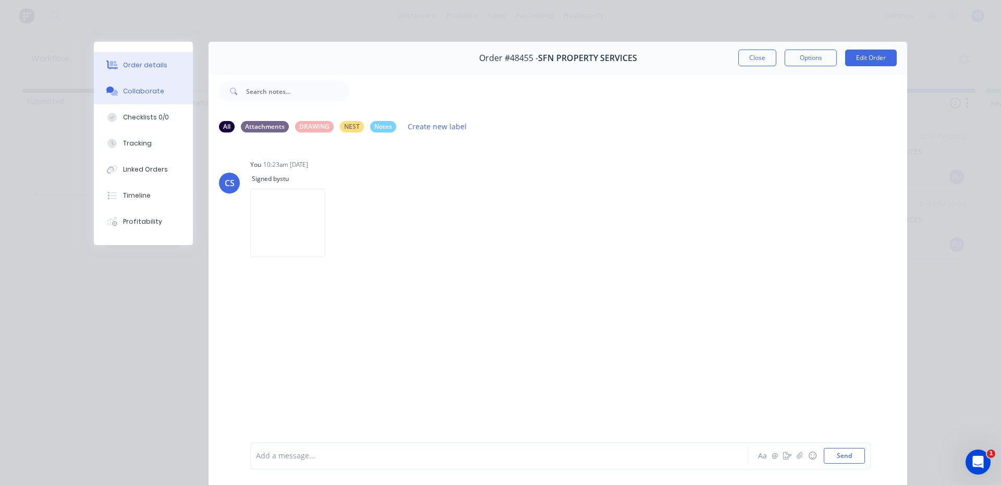
click at [159, 59] on button "Order details" at bounding box center [143, 65] width 99 height 26
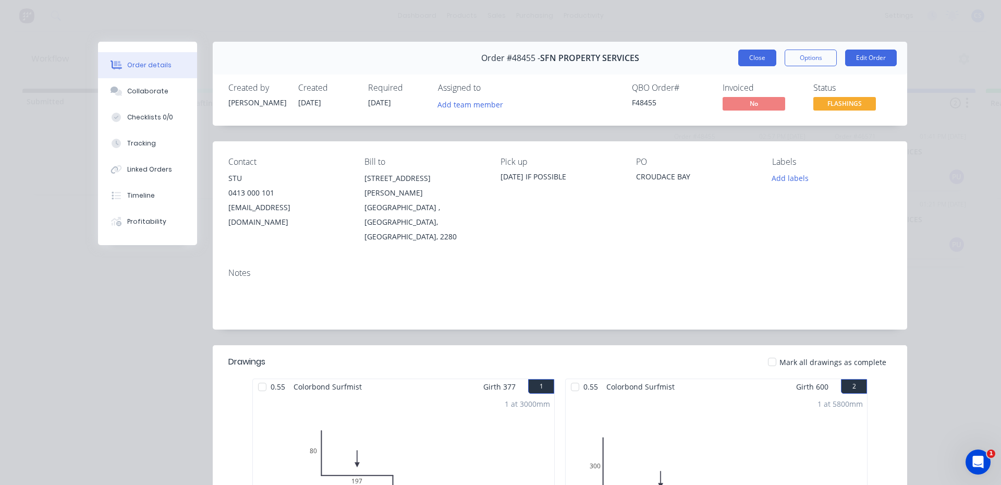
click at [761, 56] on button "Close" at bounding box center [757, 58] width 38 height 17
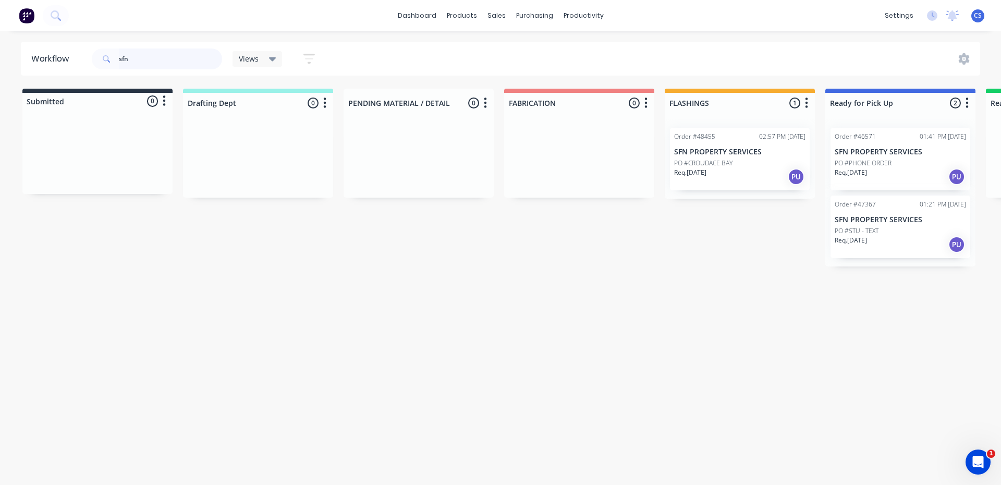
drag, startPoint x: 140, startPoint y: 57, endPoint x: 117, endPoint y: 56, distance: 23.0
click at [117, 56] on div "sfn" at bounding box center [157, 59] width 130 height 21
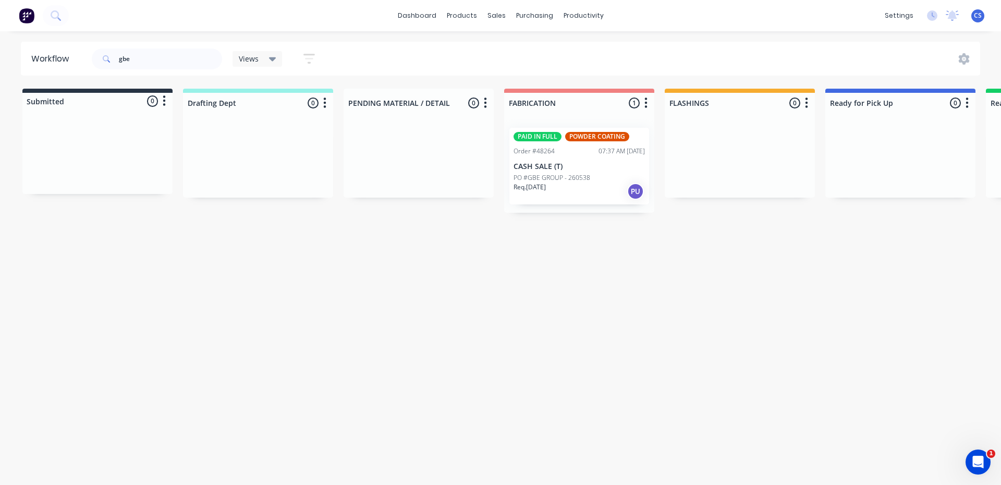
click at [550, 168] on p "CASH SALE (T)" at bounding box center [579, 166] width 131 height 9
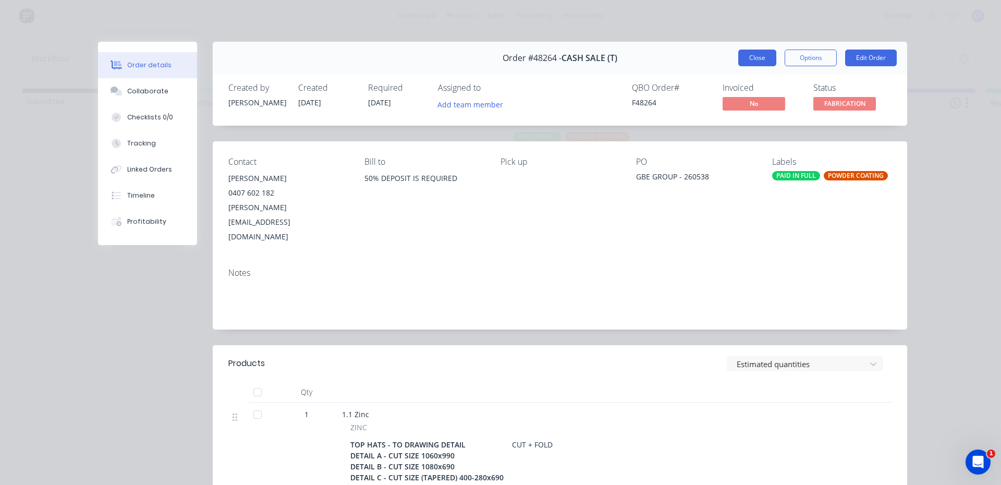
click at [754, 55] on button "Close" at bounding box center [757, 58] width 38 height 17
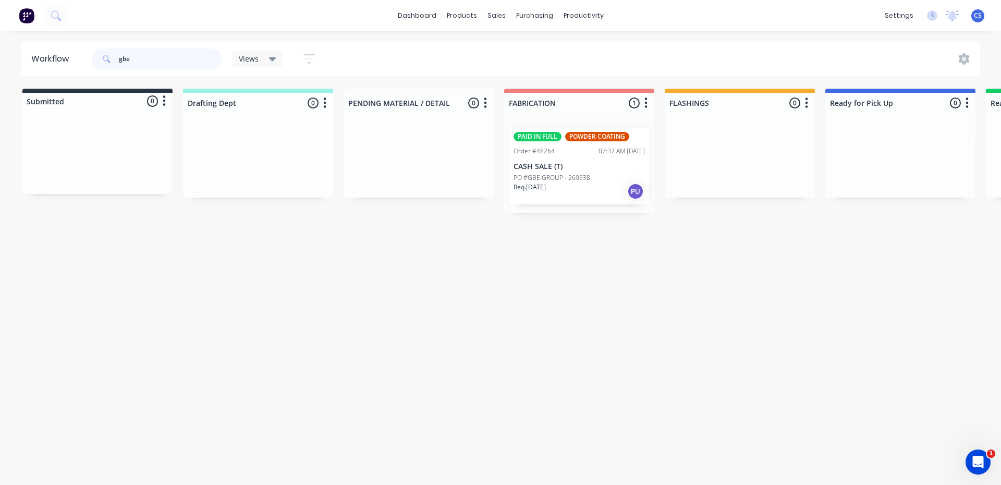
drag, startPoint x: 144, startPoint y: 66, endPoint x: 113, endPoint y: 55, distance: 33.6
click at [113, 55] on div "gbe" at bounding box center [157, 59] width 130 height 21
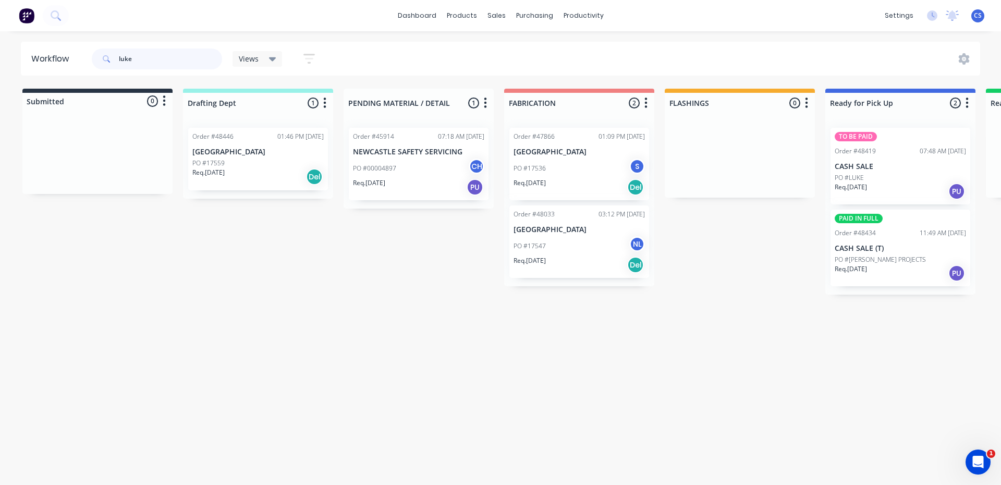
type input "luke"
click at [910, 176] on div "PO #LUKE" at bounding box center [900, 177] width 131 height 9
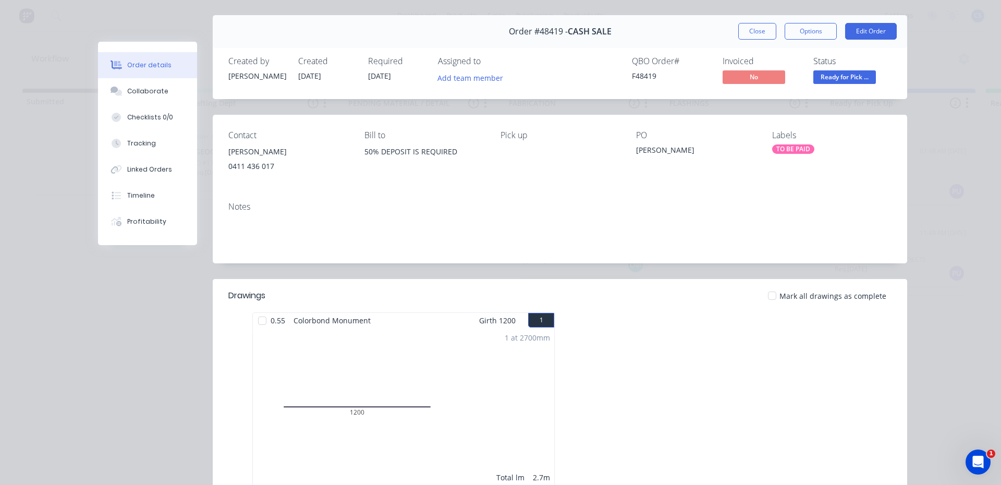
scroll to position [52, 0]
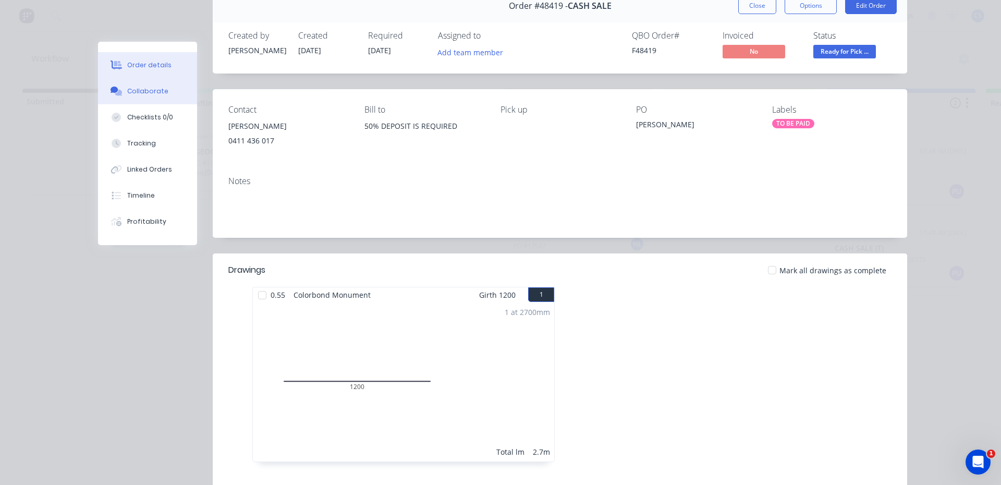
click at [140, 99] on button "Collaborate" at bounding box center [147, 91] width 99 height 26
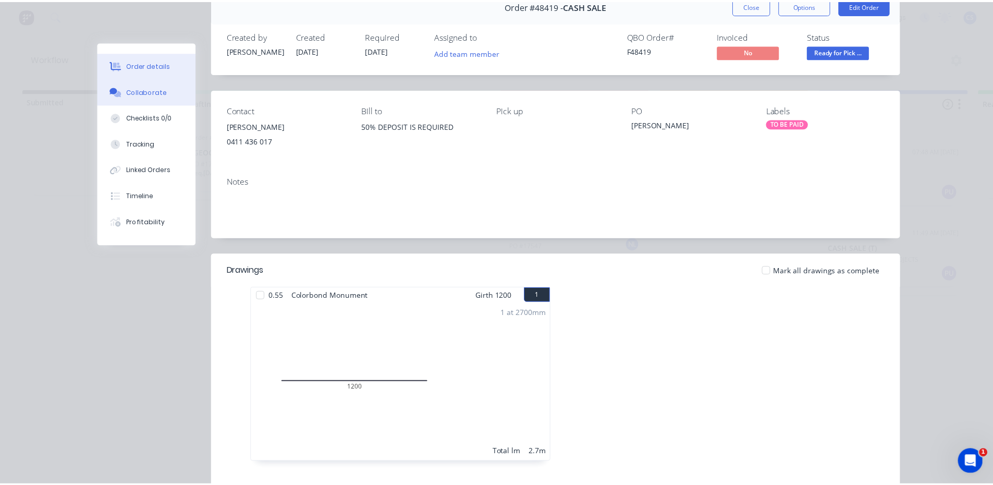
scroll to position [0, 0]
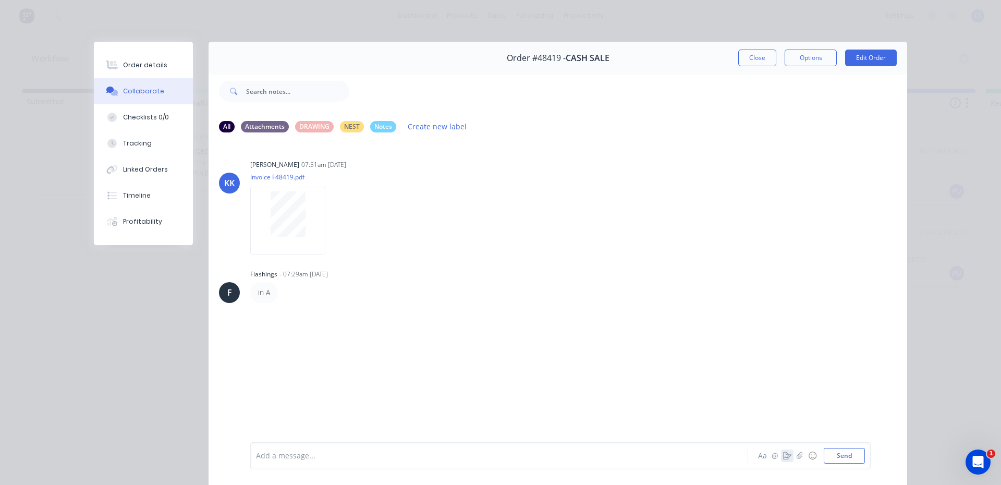
click at [783, 459] on icon "button" at bounding box center [787, 455] width 8 height 7
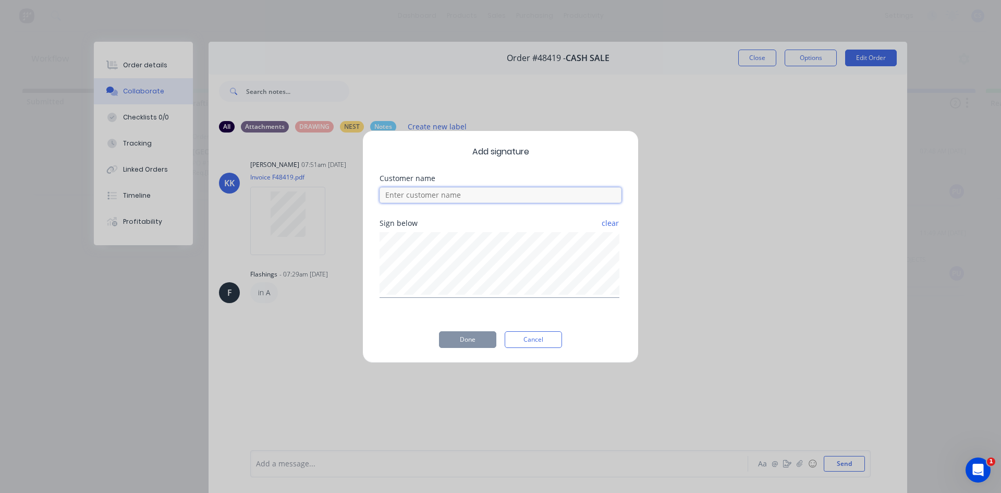
click at [513, 198] on input at bounding box center [501, 195] width 242 height 16
type input "[PERSON_NAME]"
click at [480, 357] on div "Add signature Customer name [PERSON_NAME] Sign below clear Done Cancel" at bounding box center [500, 246] width 276 height 233
click at [464, 333] on button "Done" at bounding box center [467, 339] width 57 height 17
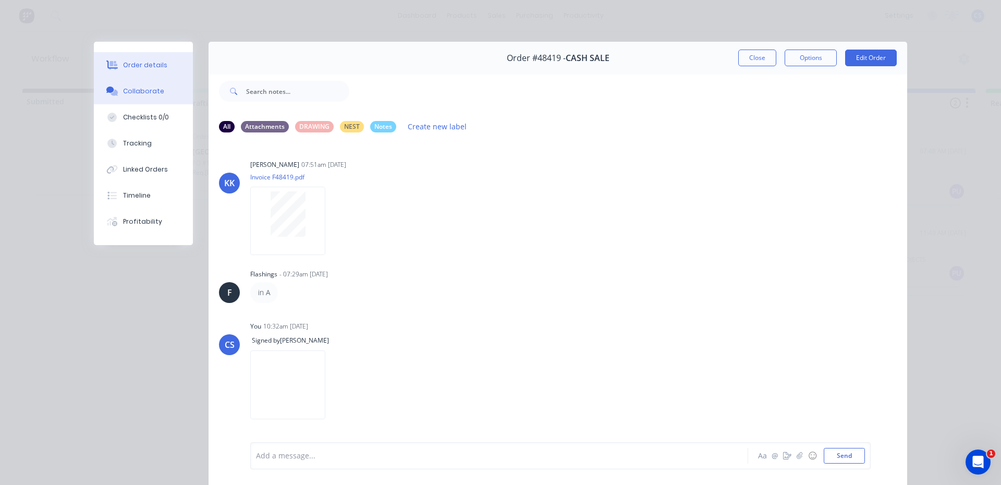
click at [134, 65] on div "Order details" at bounding box center [145, 64] width 44 height 9
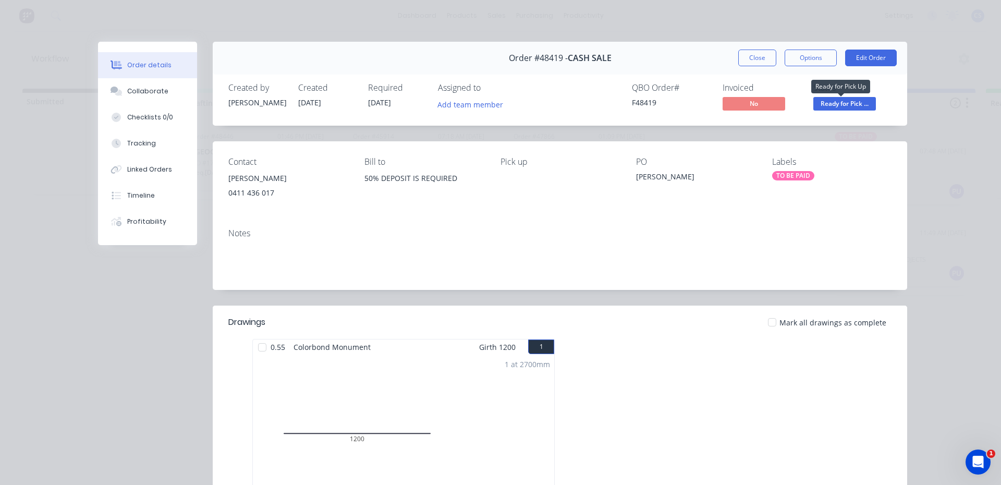
click at [816, 105] on span "Ready for Pick ..." at bounding box center [845, 103] width 63 height 13
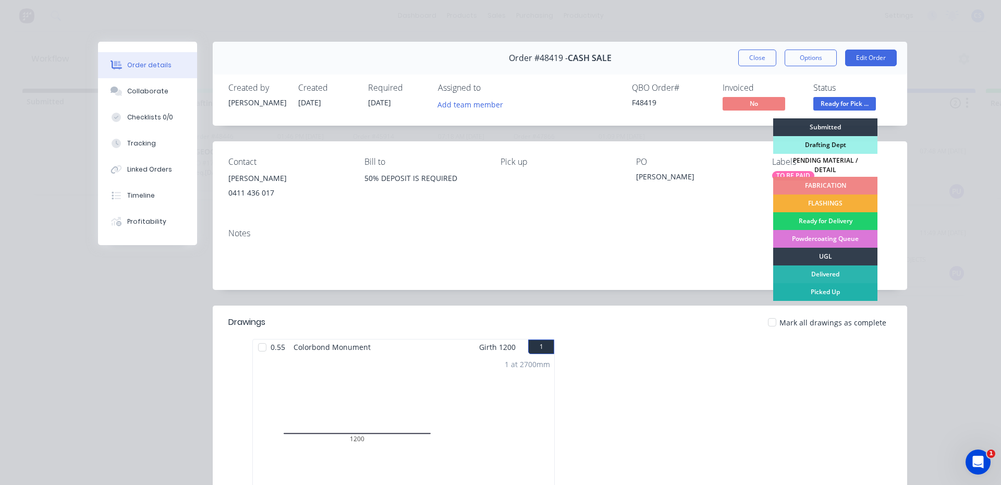
click at [809, 287] on div "Picked Up" at bounding box center [825, 292] width 104 height 18
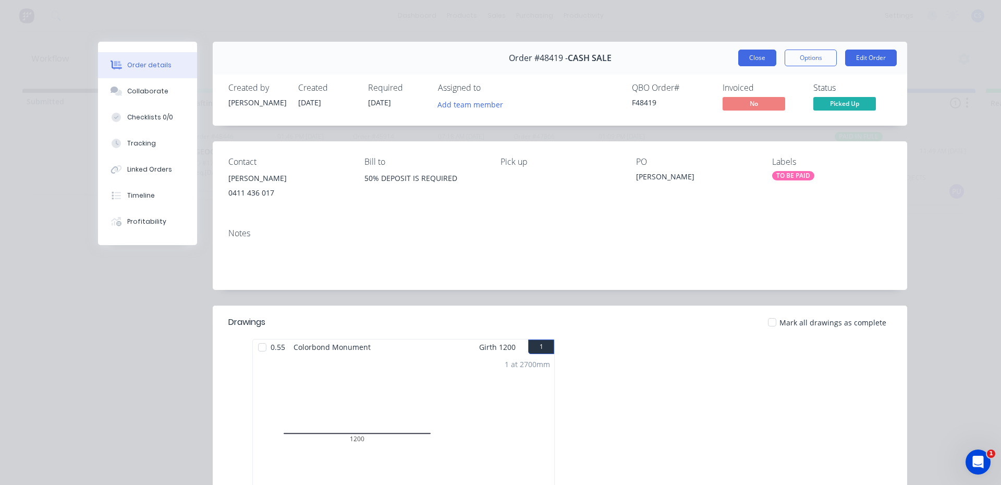
click at [760, 56] on button "Close" at bounding box center [757, 58] width 38 height 17
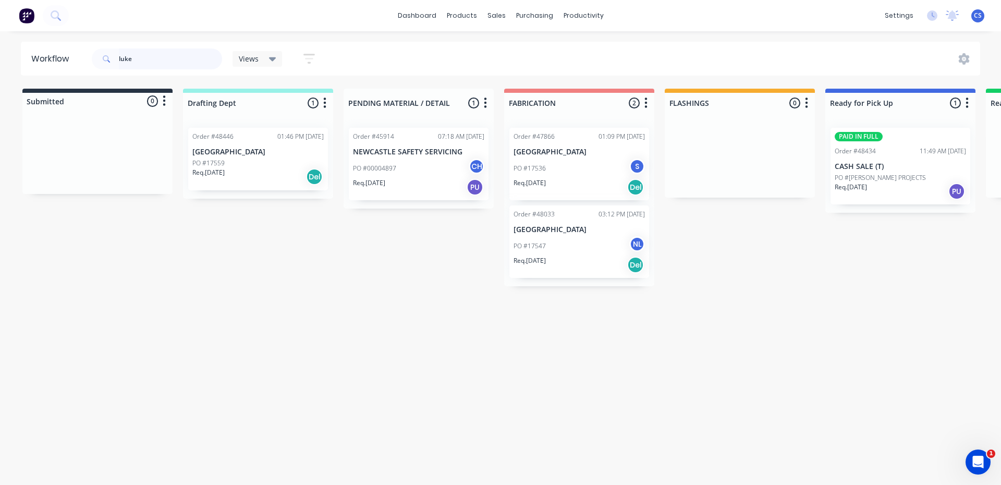
drag, startPoint x: 141, startPoint y: 62, endPoint x: 111, endPoint y: 53, distance: 31.5
click at [111, 53] on div "luke" at bounding box center [157, 59] width 130 height 21
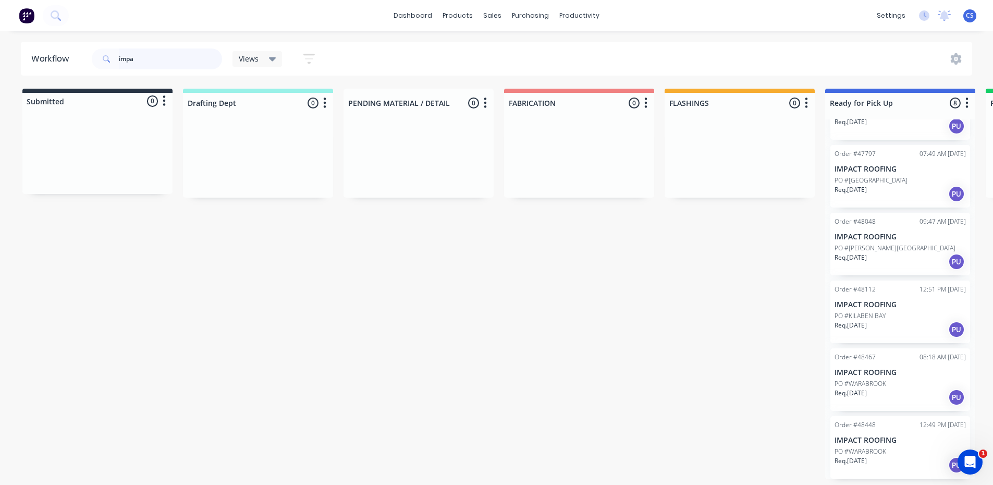
scroll to position [2, 0]
type input "impa"
click at [893, 447] on div "PO #WARABROOK" at bounding box center [900, 451] width 131 height 9
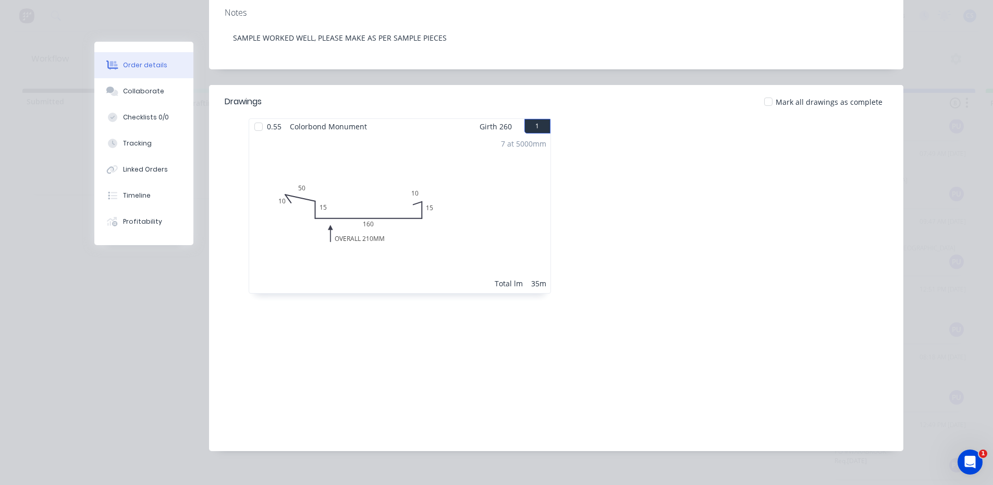
scroll to position [0, 0]
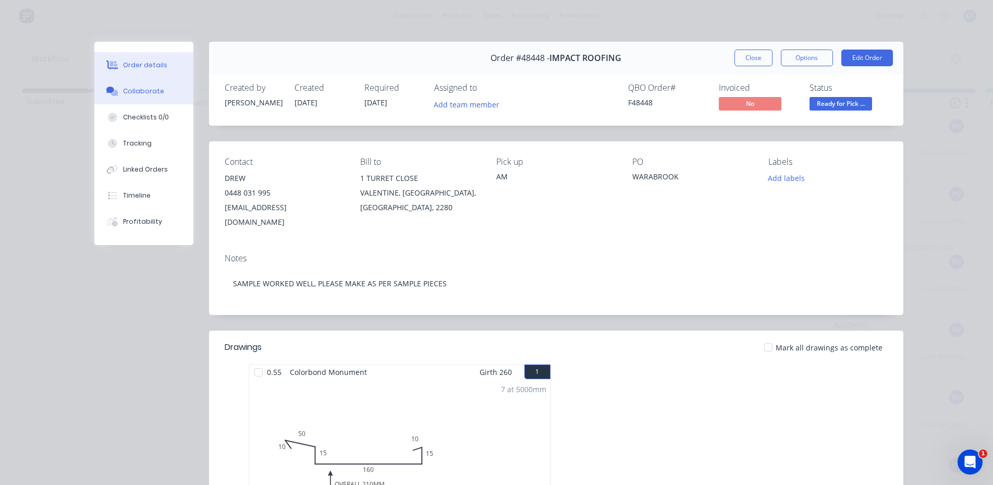
click at [135, 87] on div "Collaborate" at bounding box center [143, 91] width 41 height 9
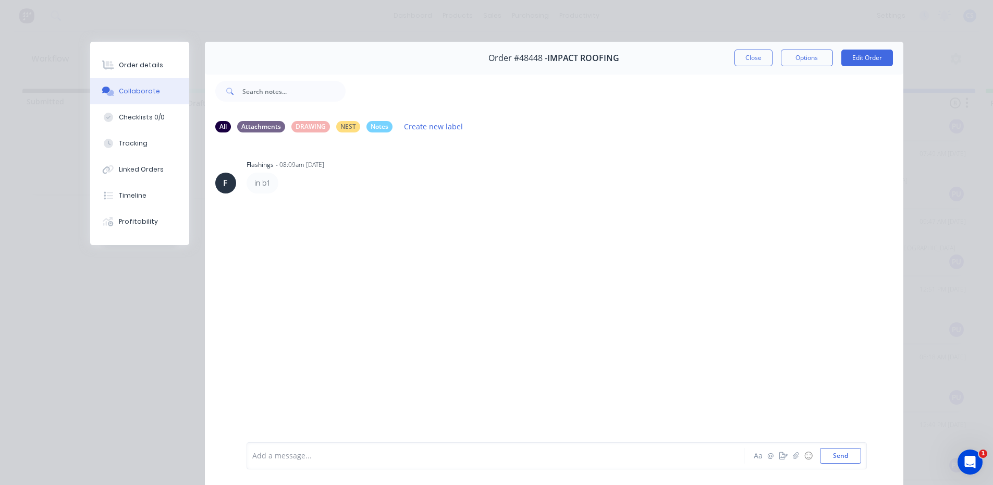
drag, startPoint x: 781, startPoint y: 464, endPoint x: 774, endPoint y: 452, distance: 13.6
click at [780, 463] on div "Add a message... Aa @ ☺ Send" at bounding box center [557, 455] width 621 height 27
click at [780, 458] on icon "button" at bounding box center [784, 455] width 8 height 7
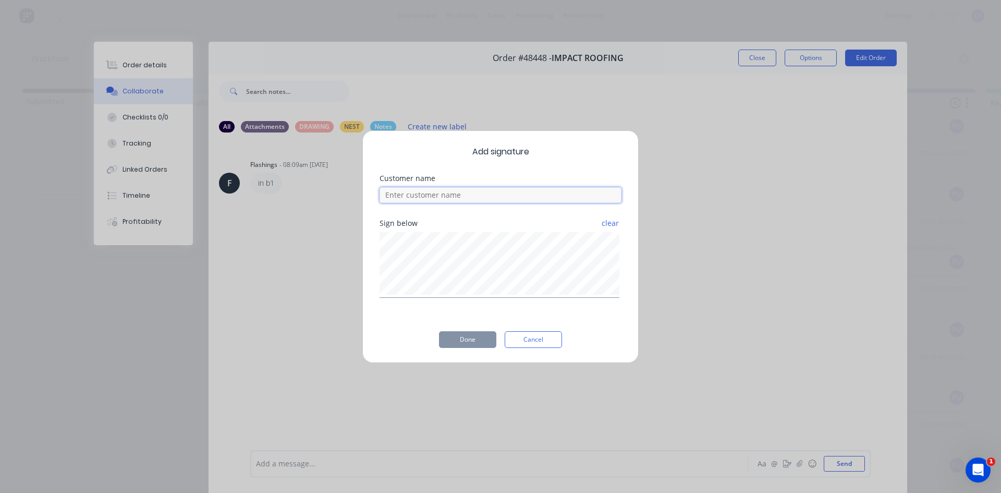
click at [489, 196] on input at bounding box center [501, 195] width 242 height 16
type input "dre"
click at [481, 346] on button "Done" at bounding box center [467, 339] width 57 height 17
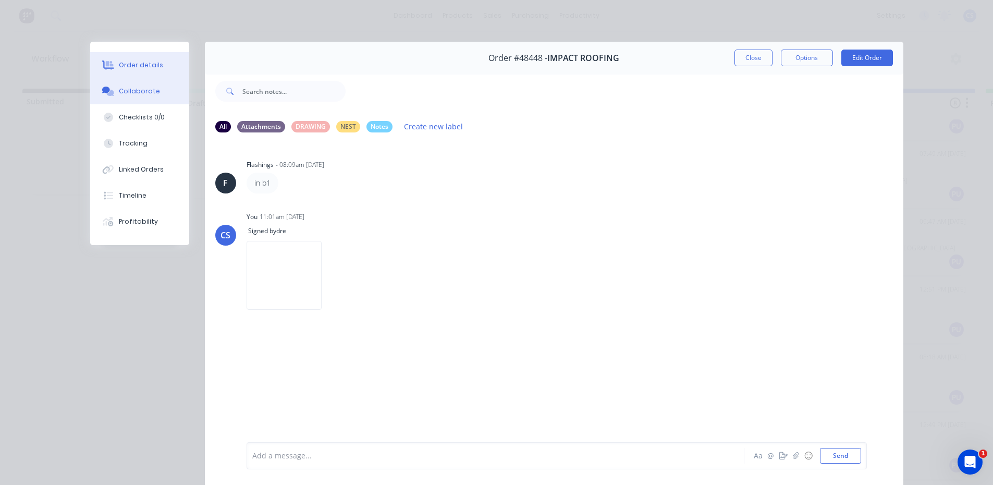
click at [154, 59] on button "Order details" at bounding box center [139, 65] width 99 height 26
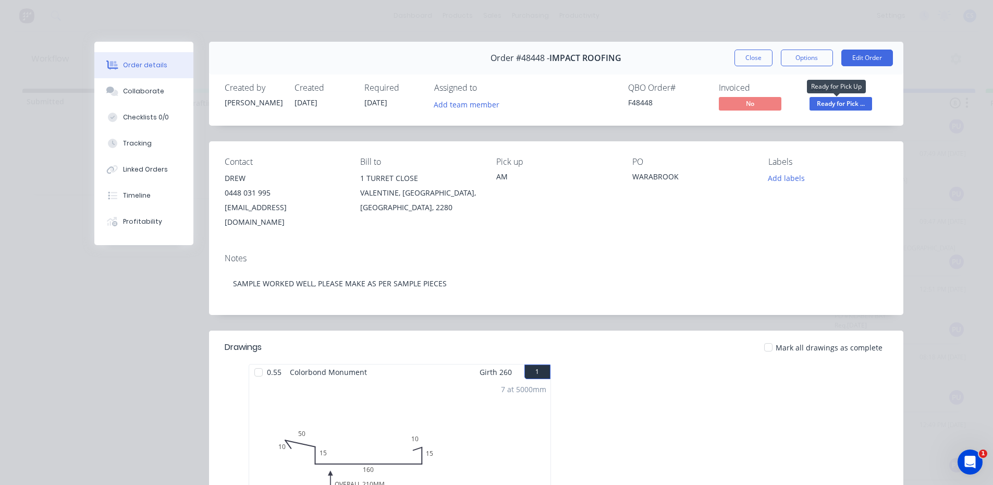
click at [818, 106] on span "Ready for Pick ..." at bounding box center [841, 103] width 63 height 13
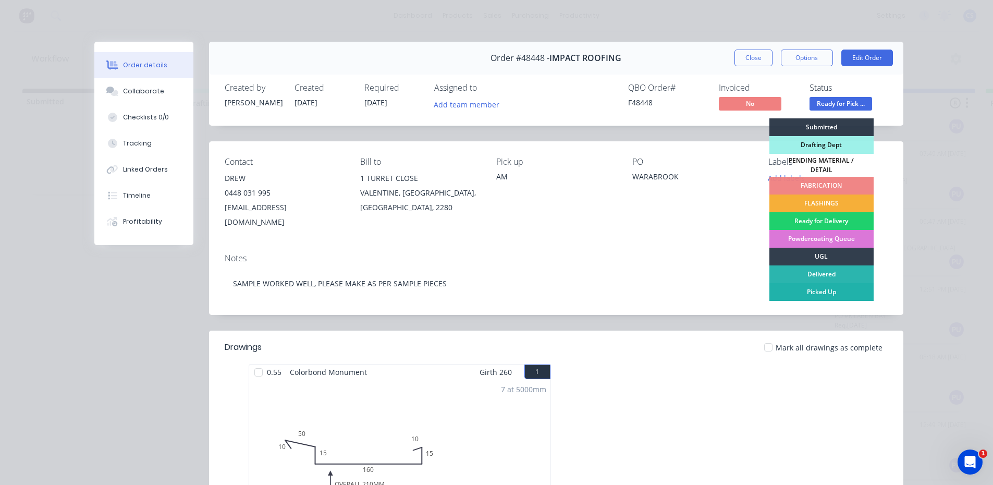
click at [843, 283] on div "Picked Up" at bounding box center [822, 292] width 104 height 18
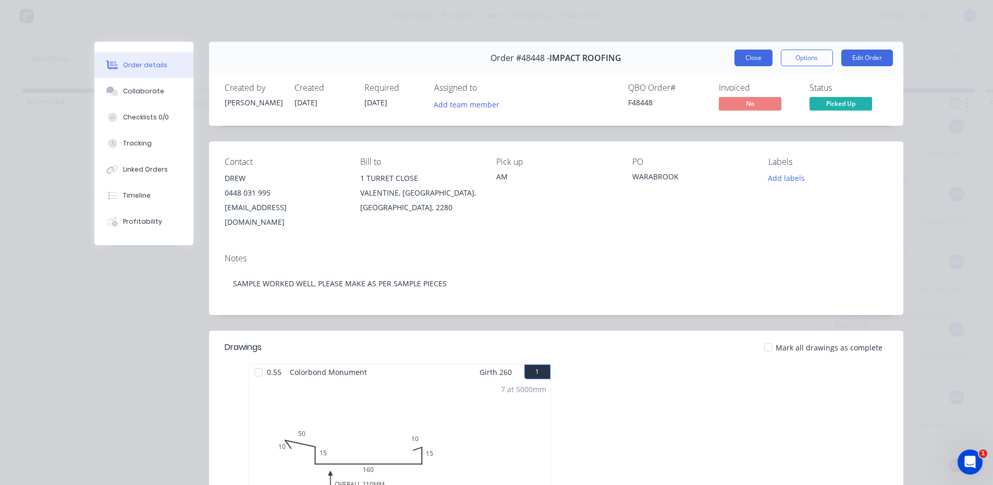
click at [755, 59] on button "Close" at bounding box center [754, 58] width 38 height 17
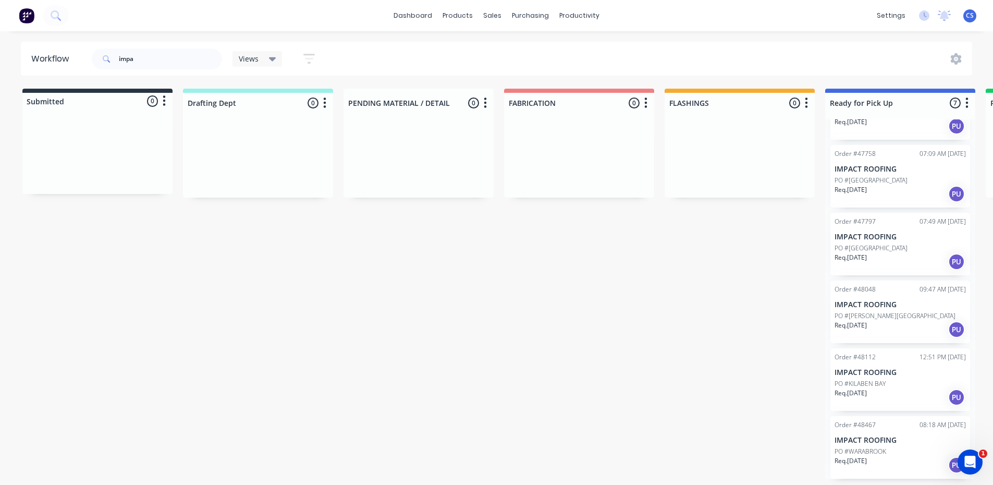
click at [882, 457] on div "Req. [DATE] PU" at bounding box center [900, 465] width 131 height 18
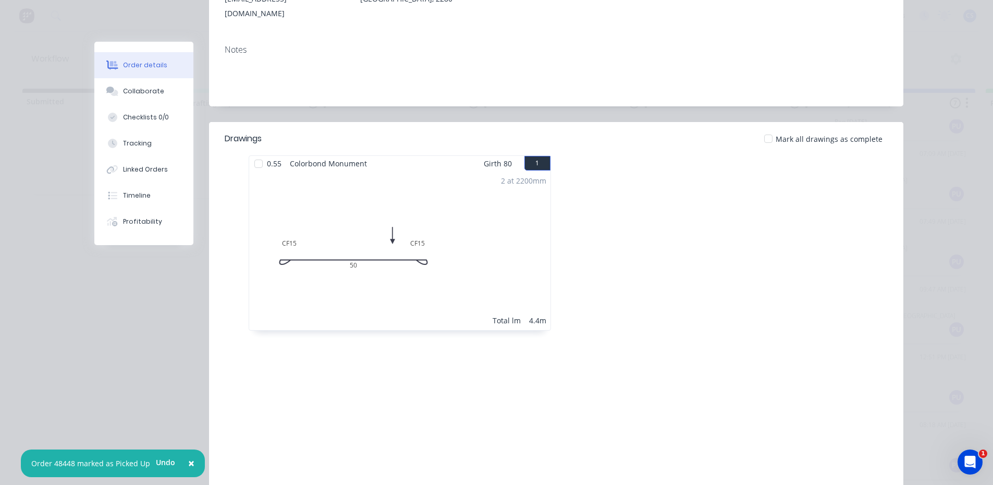
scroll to position [0, 0]
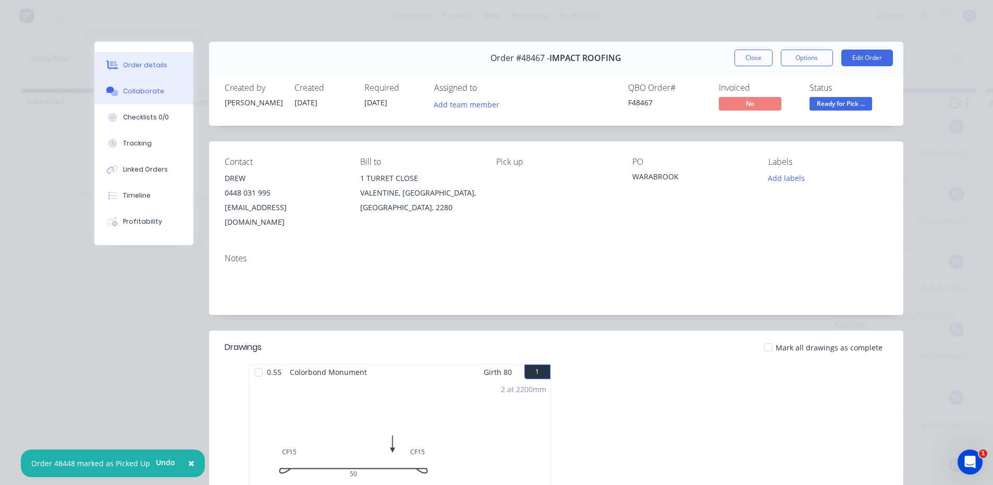
click at [174, 95] on button "Collaborate" at bounding box center [143, 91] width 99 height 26
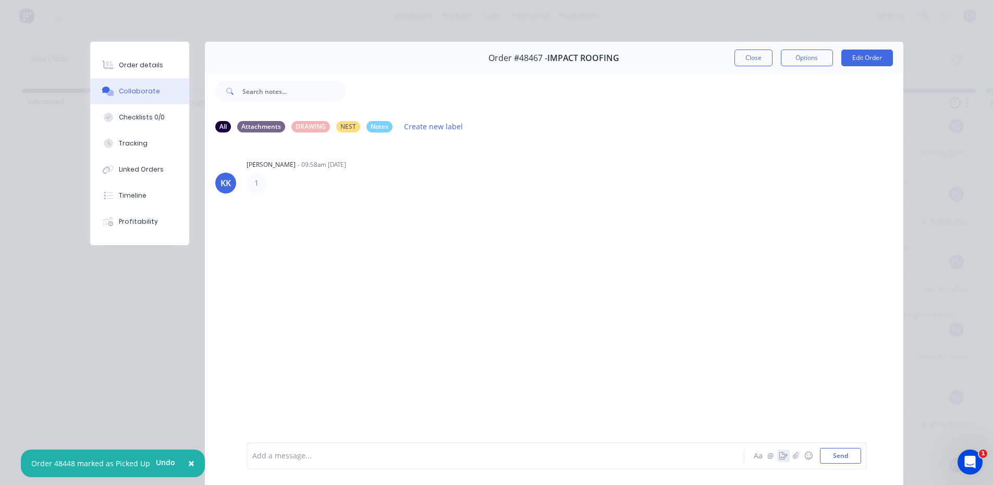
click at [779, 459] on button "button" at bounding box center [784, 456] width 13 height 13
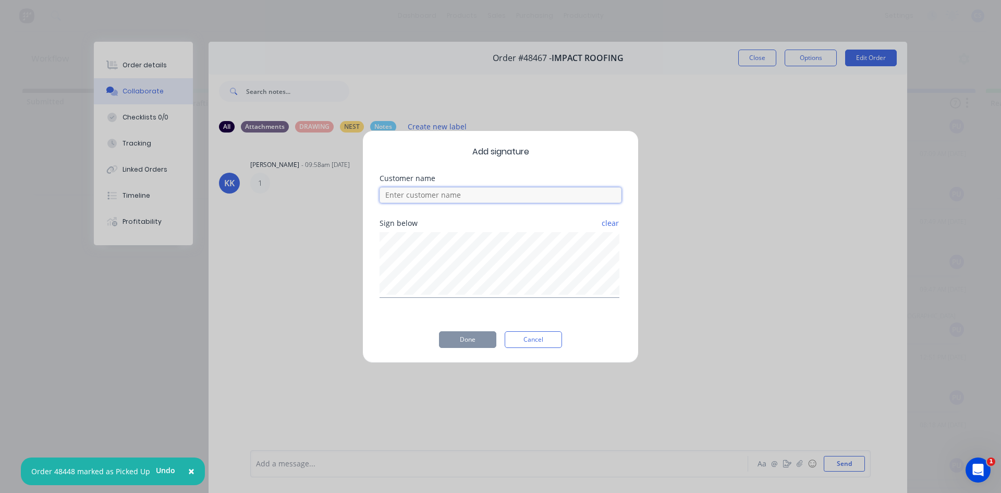
click at [459, 193] on input at bounding box center [501, 195] width 242 height 16
type input "drew"
click at [479, 337] on button "Done" at bounding box center [467, 339] width 57 height 17
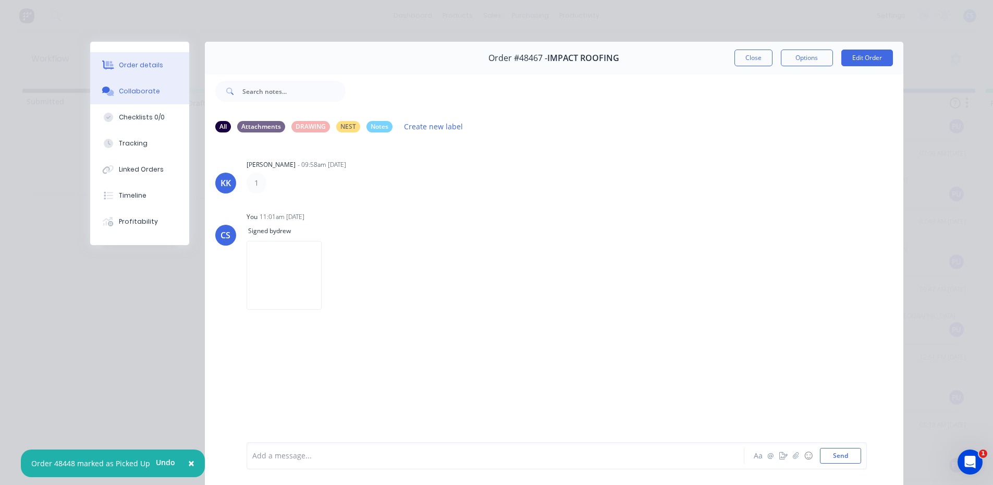
click at [162, 57] on button "Order details" at bounding box center [139, 65] width 99 height 26
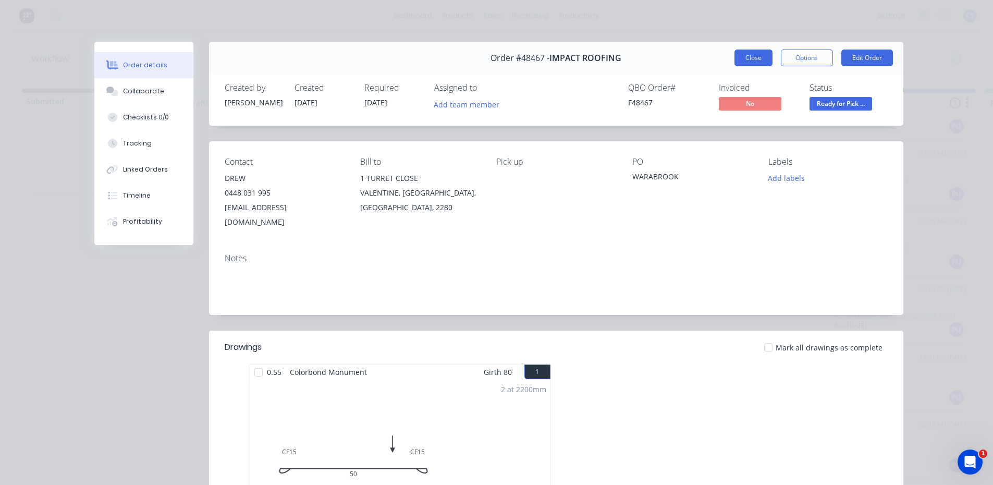
click at [748, 58] on button "Close" at bounding box center [754, 58] width 38 height 17
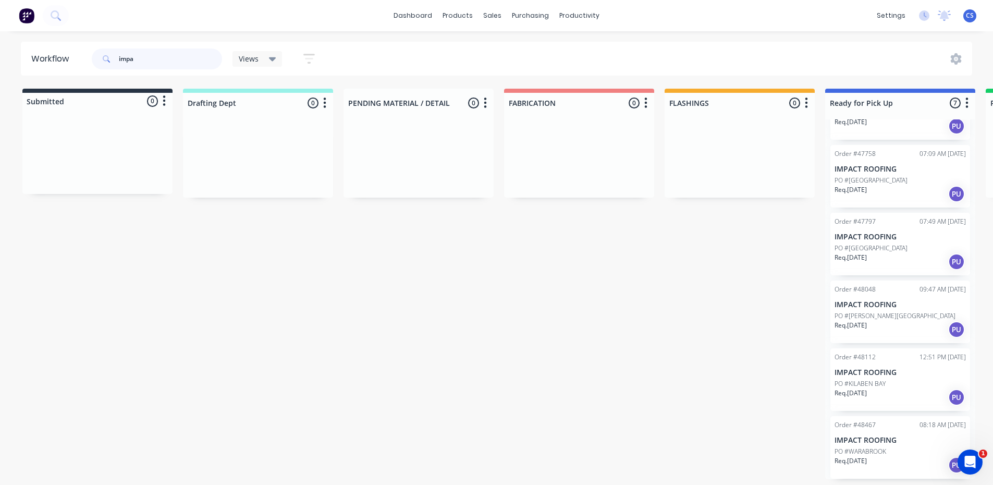
drag, startPoint x: 141, startPoint y: 61, endPoint x: 100, endPoint y: 61, distance: 41.2
click at [100, 61] on div "impa" at bounding box center [157, 59] width 130 height 21
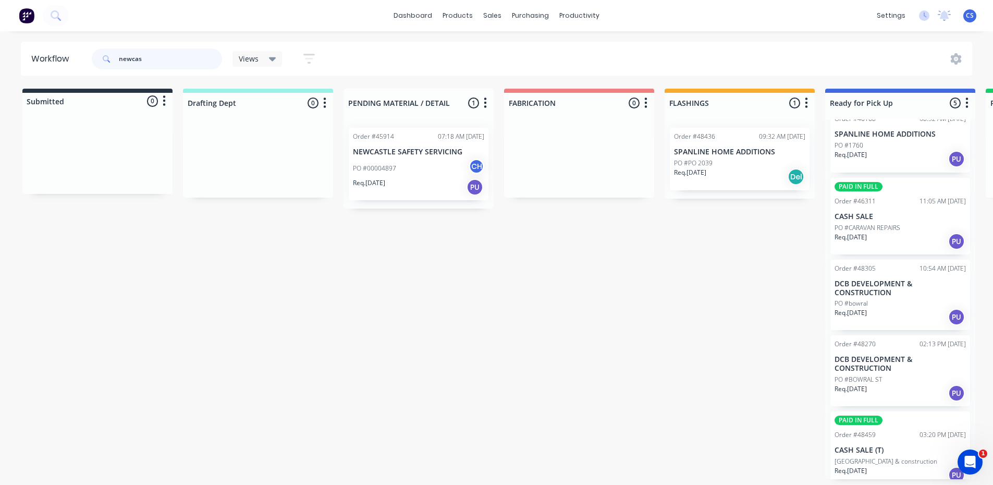
scroll to position [27, 0]
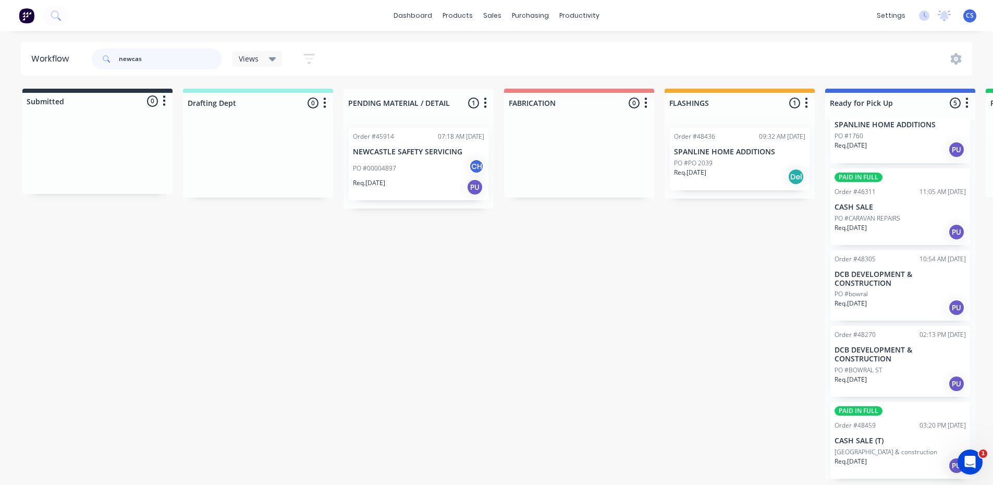
type input "newcas"
click at [892, 447] on p "[GEOGRAPHIC_DATA] & construction" at bounding box center [886, 451] width 103 height 9
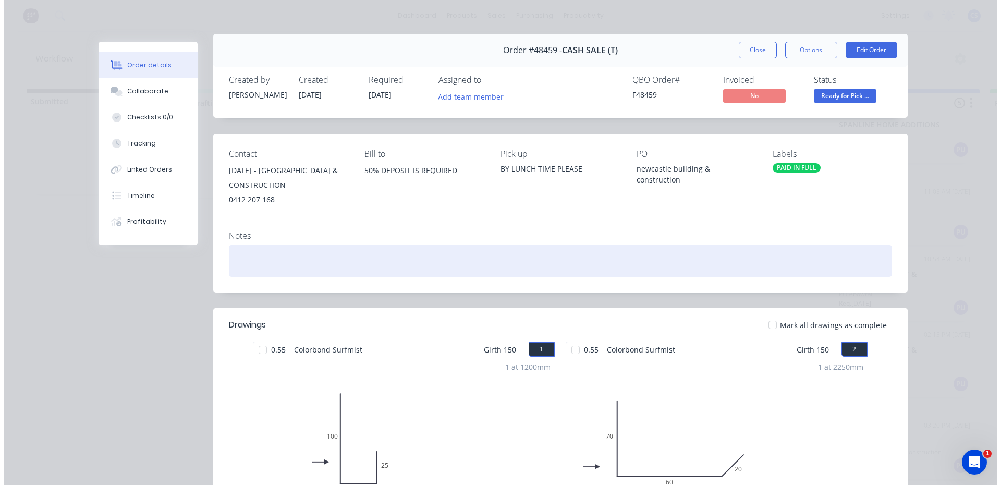
scroll to position [0, 0]
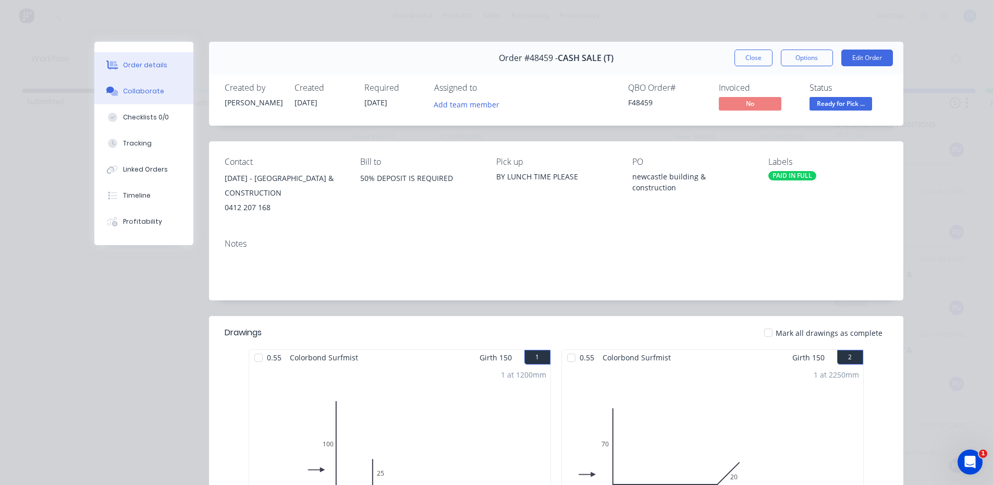
click at [144, 87] on div "Collaborate" at bounding box center [143, 91] width 41 height 9
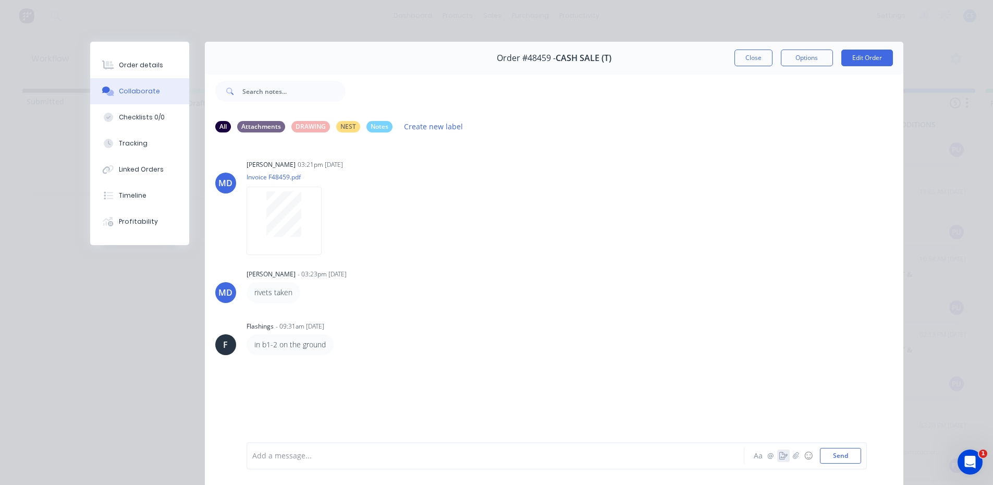
click at [781, 458] on icon "button" at bounding box center [784, 455] width 8 height 7
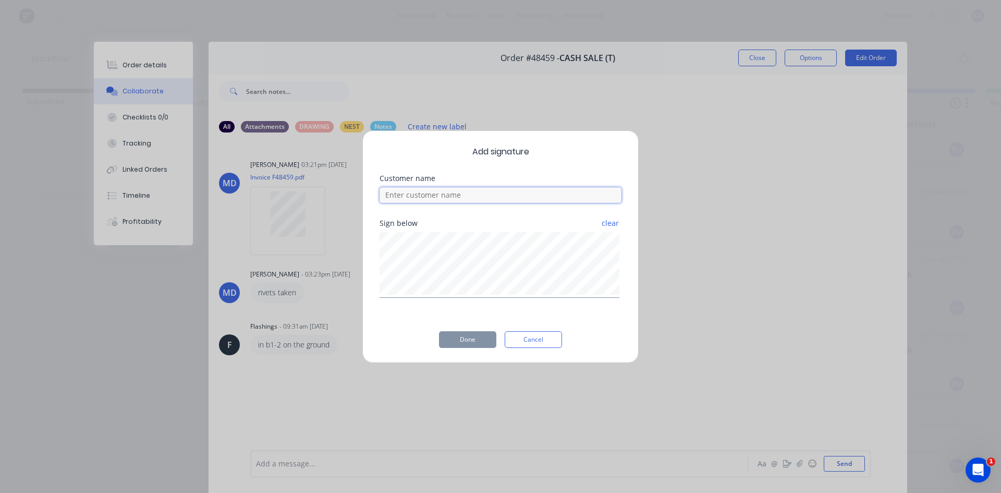
click at [484, 191] on input at bounding box center [501, 195] width 242 height 16
type input "[PERSON_NAME]"
click at [479, 336] on button "Done" at bounding box center [467, 339] width 57 height 17
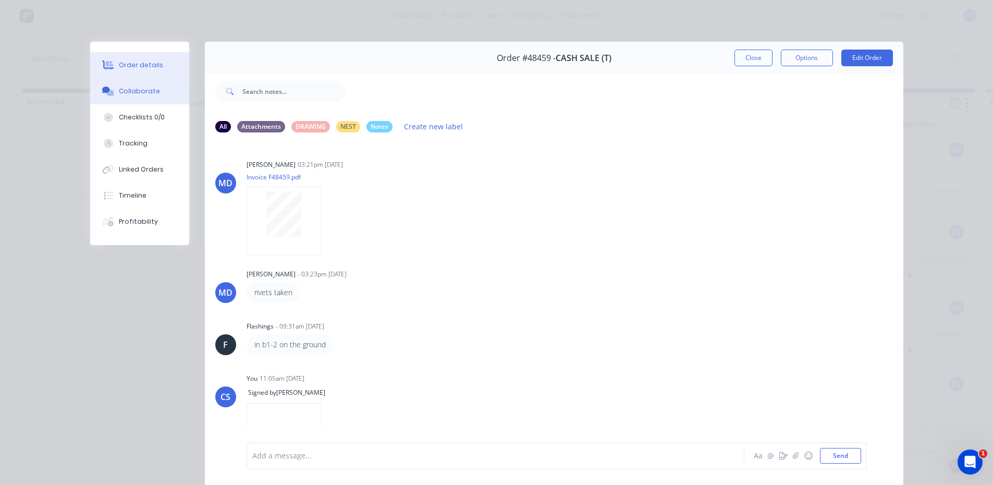
click at [127, 60] on button "Order details" at bounding box center [139, 65] width 99 height 26
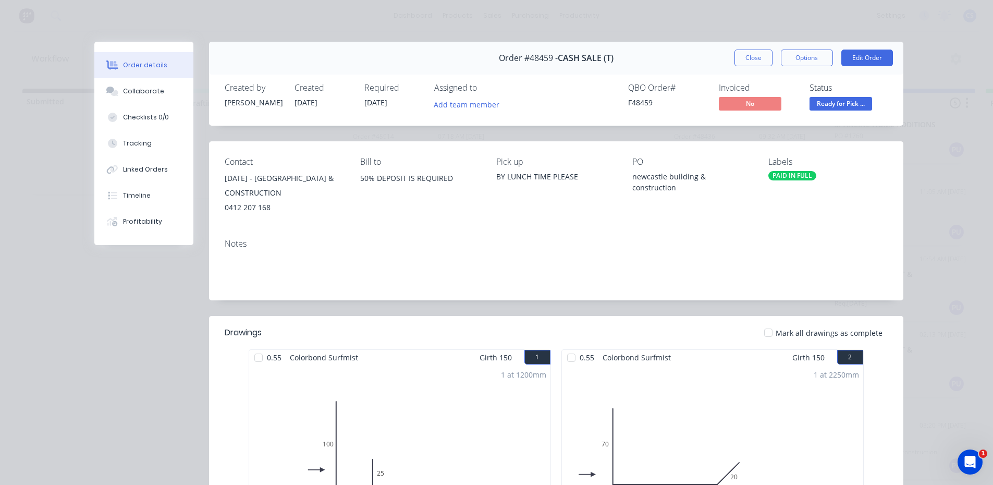
click at [851, 101] on span "Ready for Pick ..." at bounding box center [841, 103] width 63 height 13
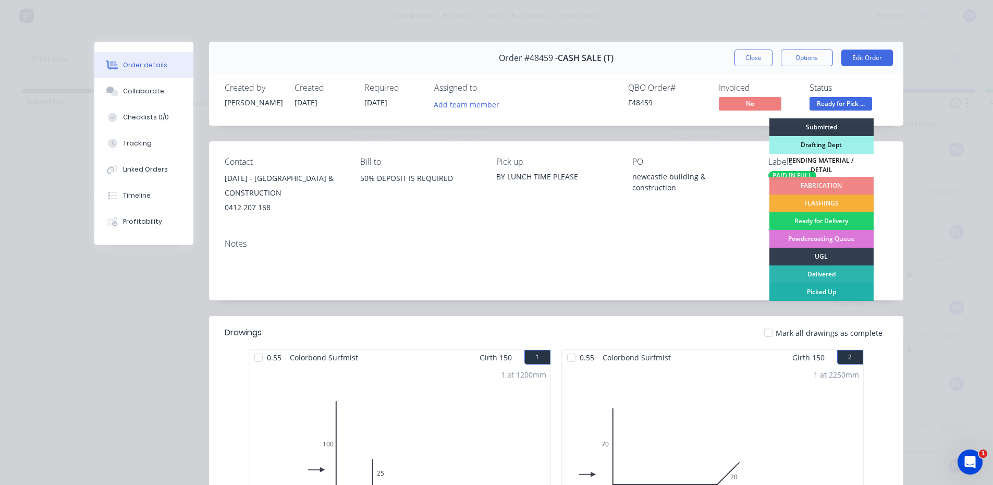
click at [839, 286] on div "Picked Up" at bounding box center [822, 292] width 104 height 18
